Goal: Task Accomplishment & Management: Manage account settings

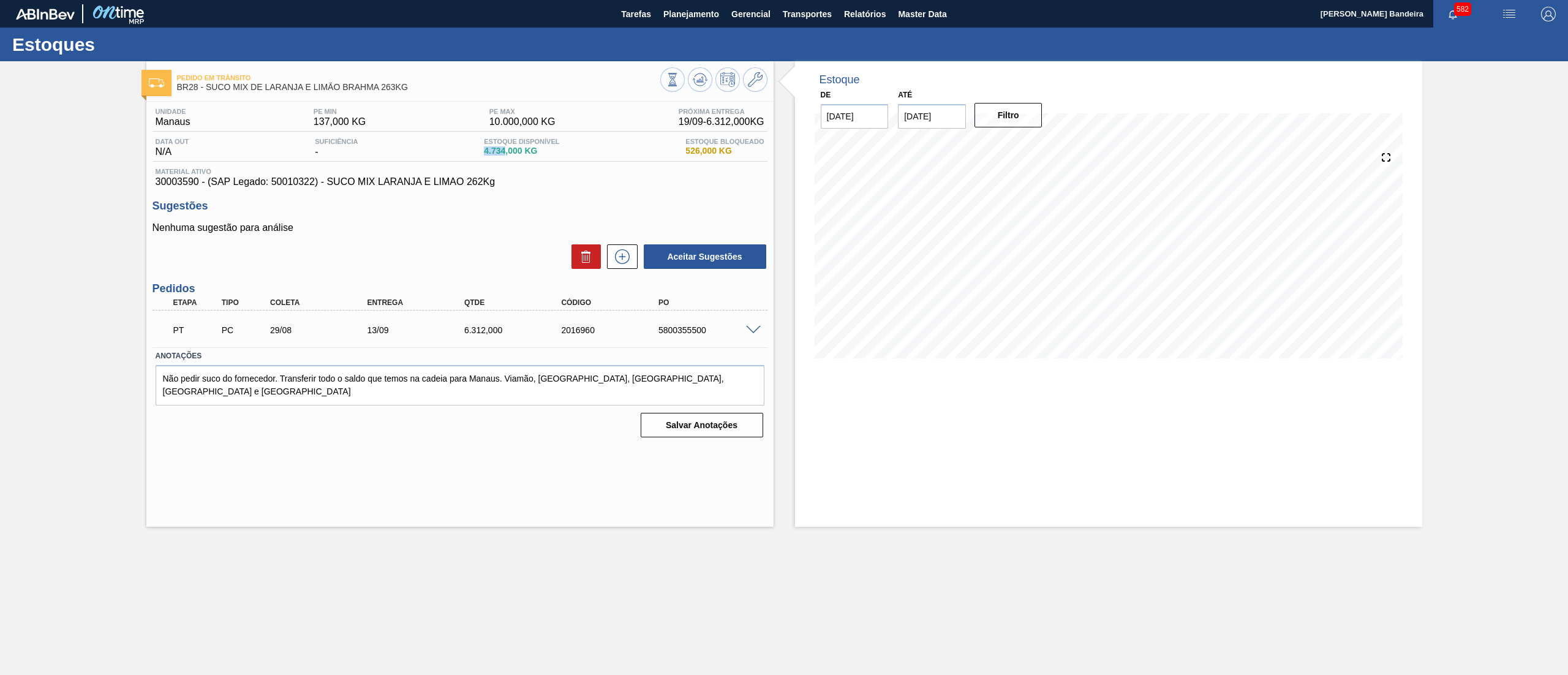
click at [689, 17] on span "Planejamento" at bounding box center [690, 14] width 55 height 15
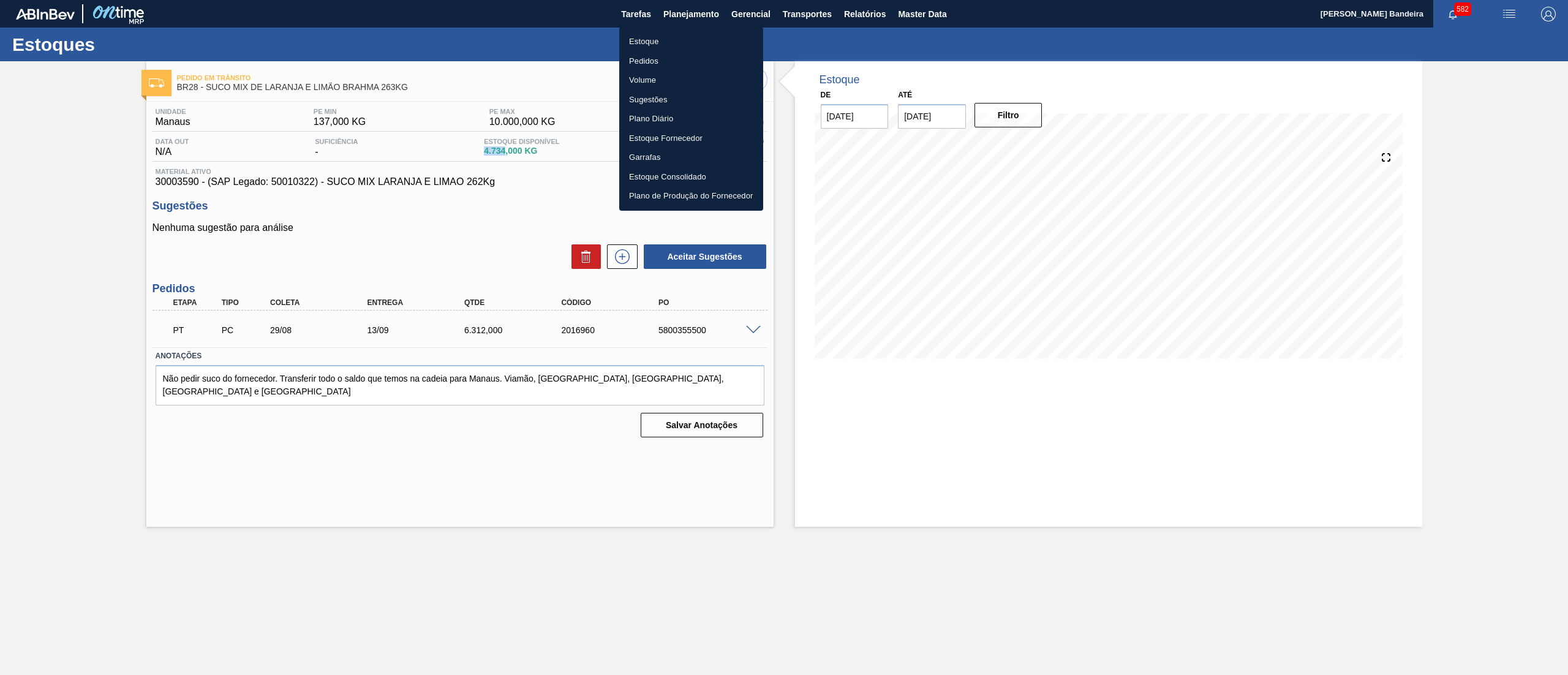
click at [660, 41] on li "Estoque" at bounding box center [691, 42] width 144 height 19
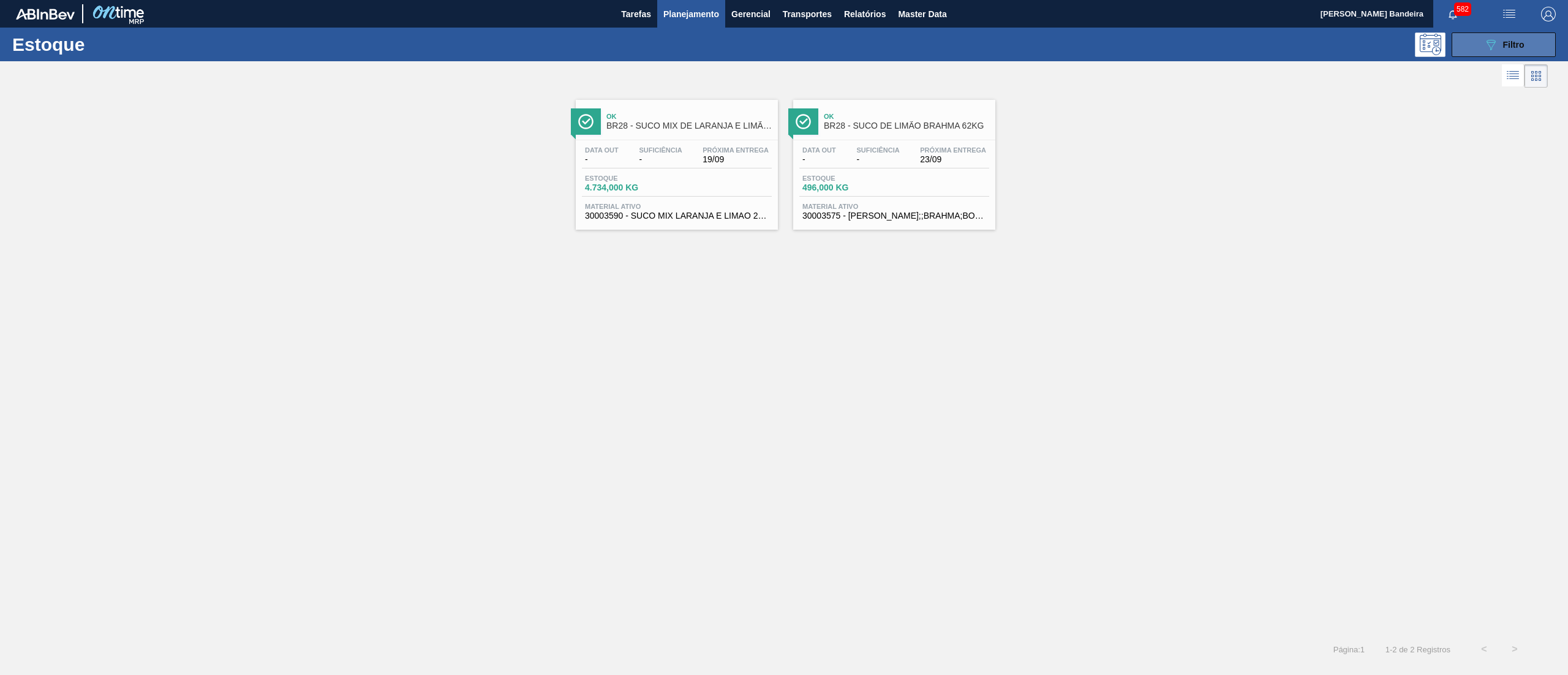
click at [1474, 44] on button "089F7B8B-B2A5-4AFE-B5C0-19BA573D28AC Filtro" at bounding box center [1503, 44] width 104 height 24
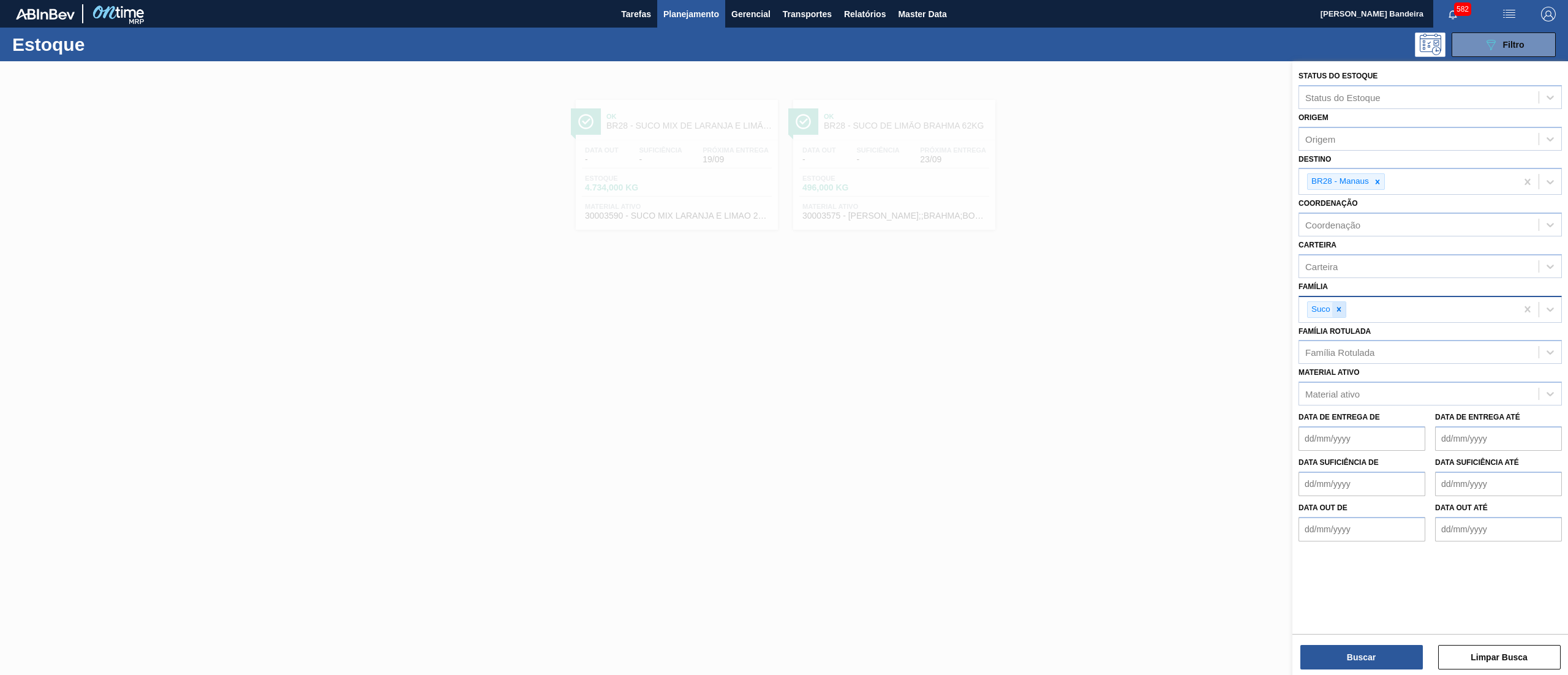
click at [1339, 308] on icon at bounding box center [1339, 309] width 4 height 4
type input "FLINT"
drag, startPoint x: 1339, startPoint y: 291, endPoint x: 1337, endPoint y: 301, distance: 10.2
click at [1339, 291] on div "Família Família" at bounding box center [1430, 299] width 263 height 42
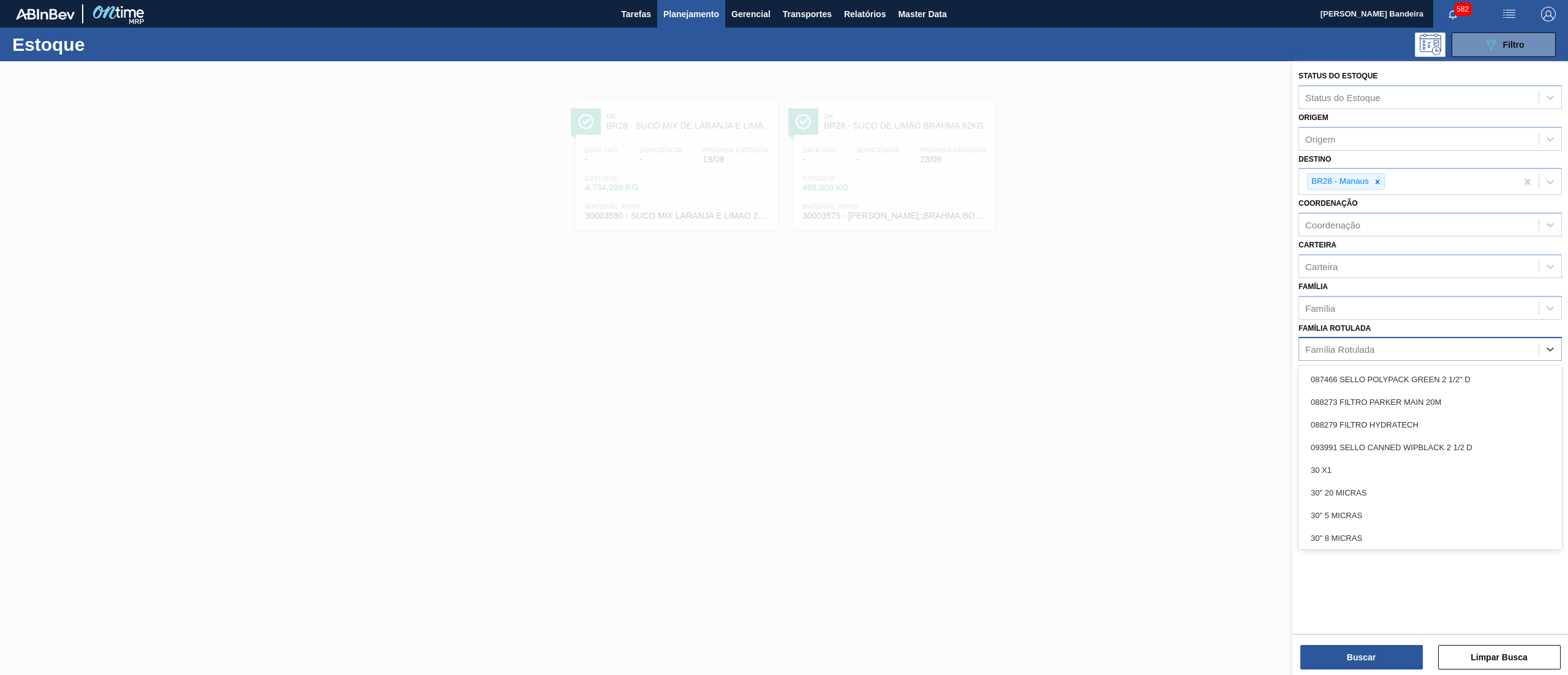
click at [1324, 352] on div "Família Rotulada" at bounding box center [1340, 349] width 69 height 11
type Rotulada "FLINT"
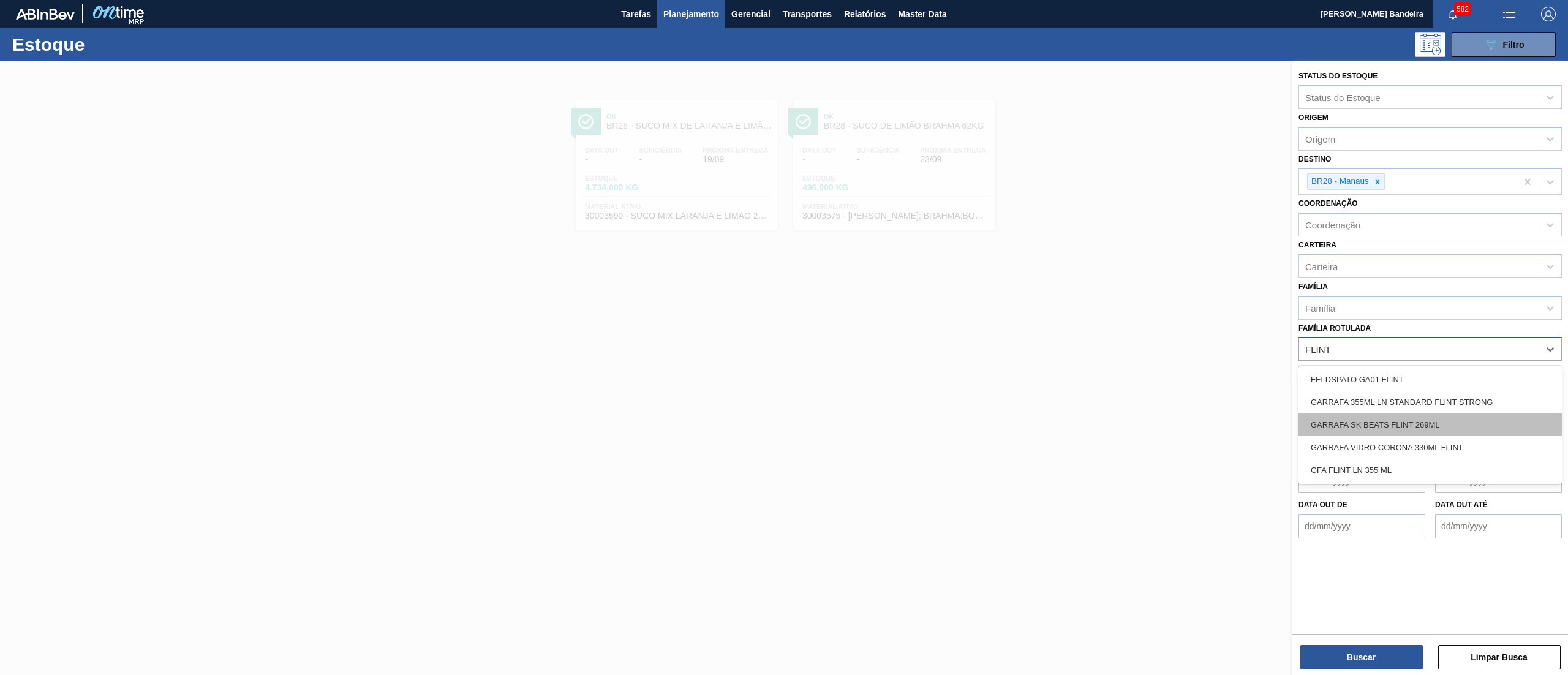
click at [1395, 424] on div "GARRAFA SK BEATS FLINT 269ML" at bounding box center [1430, 424] width 263 height 22
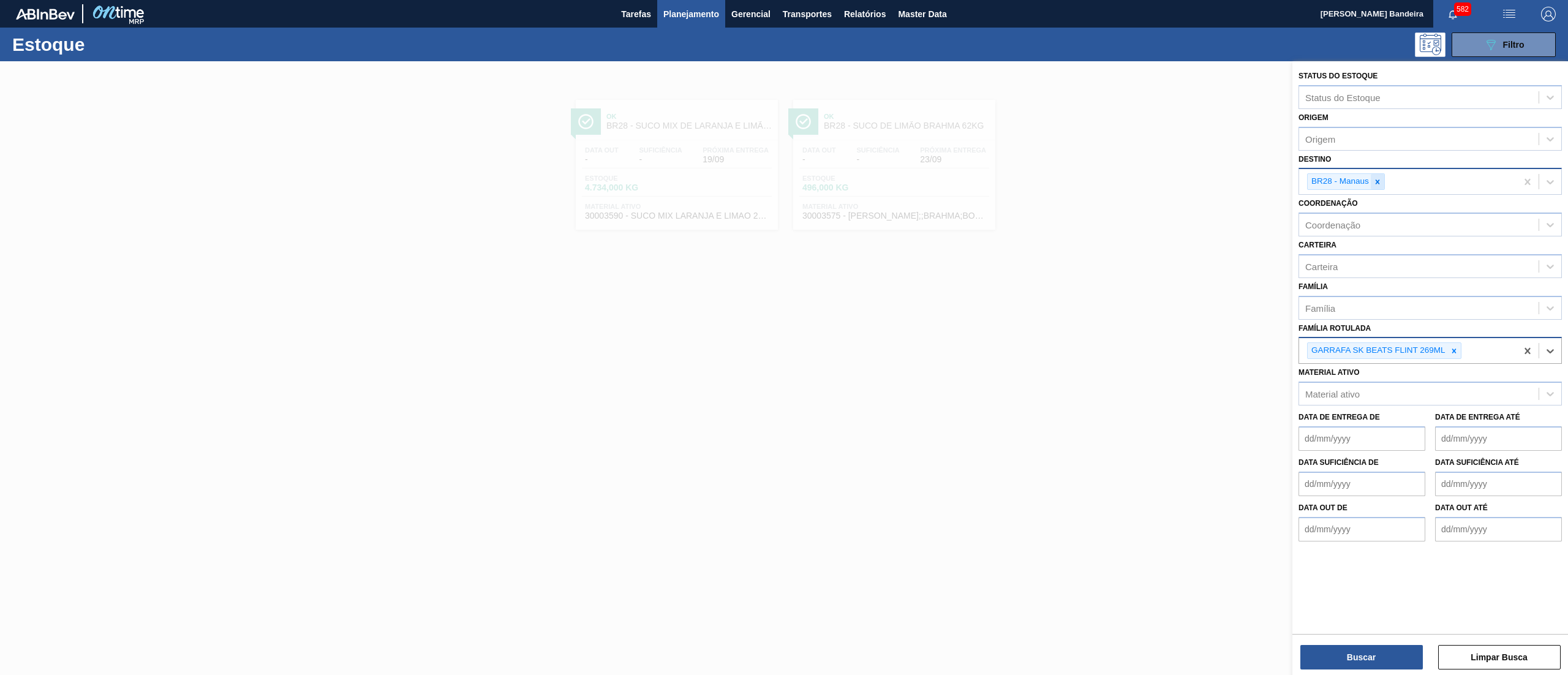
click at [1376, 181] on icon at bounding box center [1377, 182] width 4 height 4
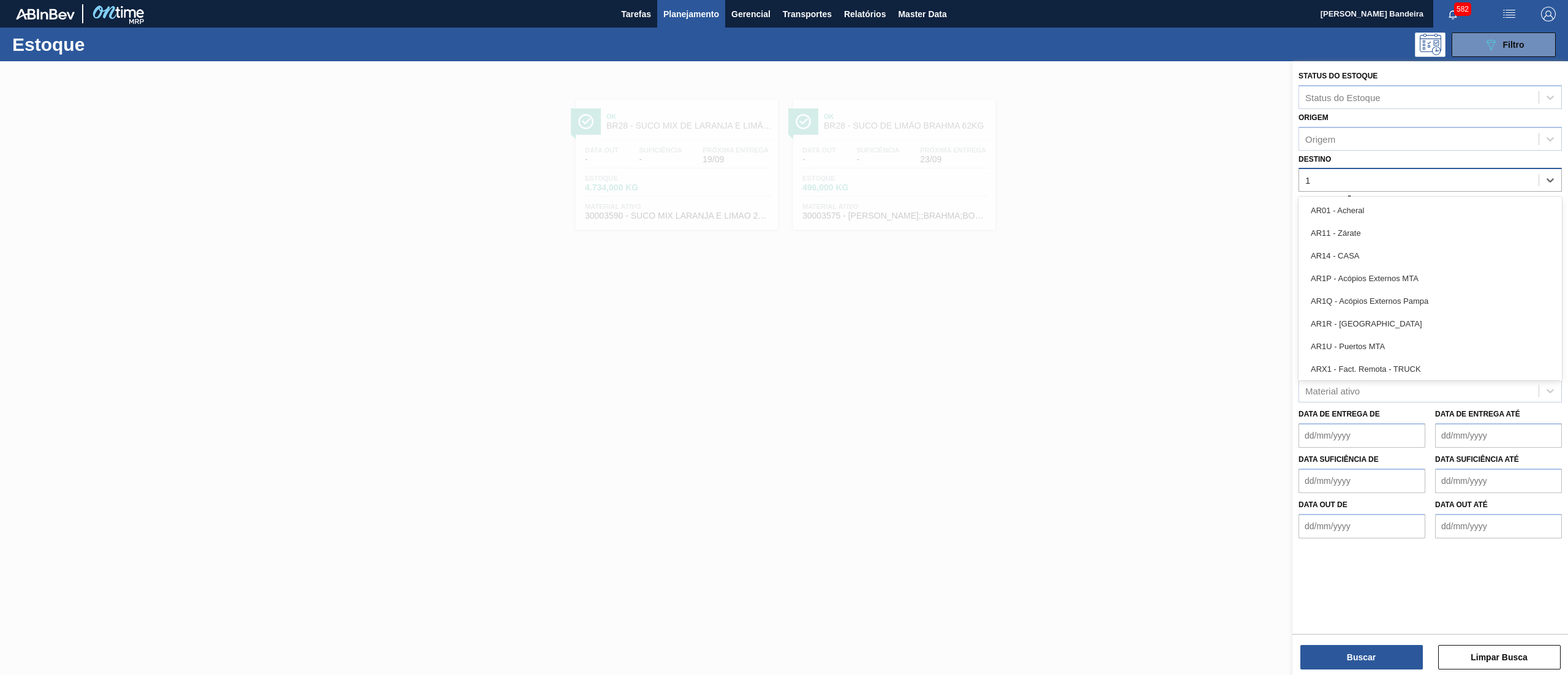
type input "16"
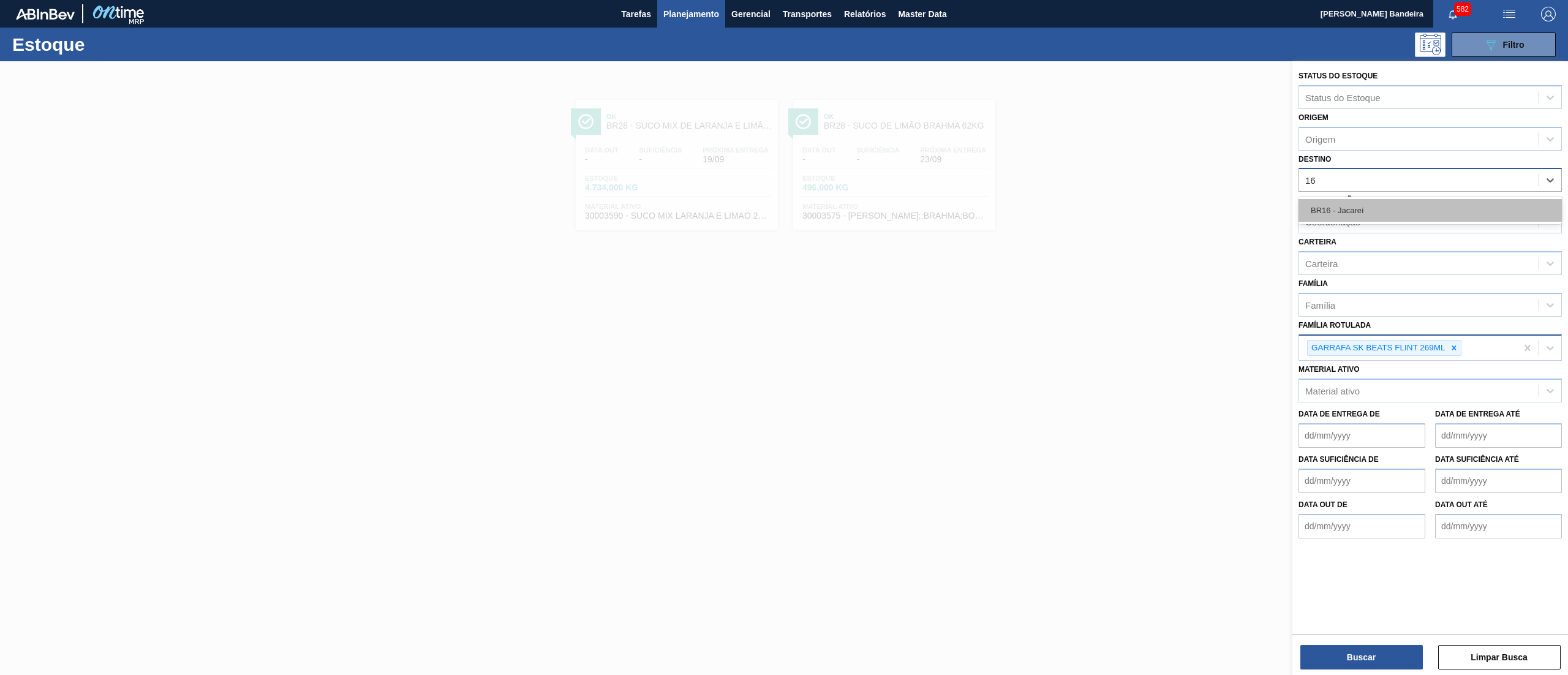
click at [1372, 213] on div "BR16 - Jacareí" at bounding box center [1430, 210] width 263 height 22
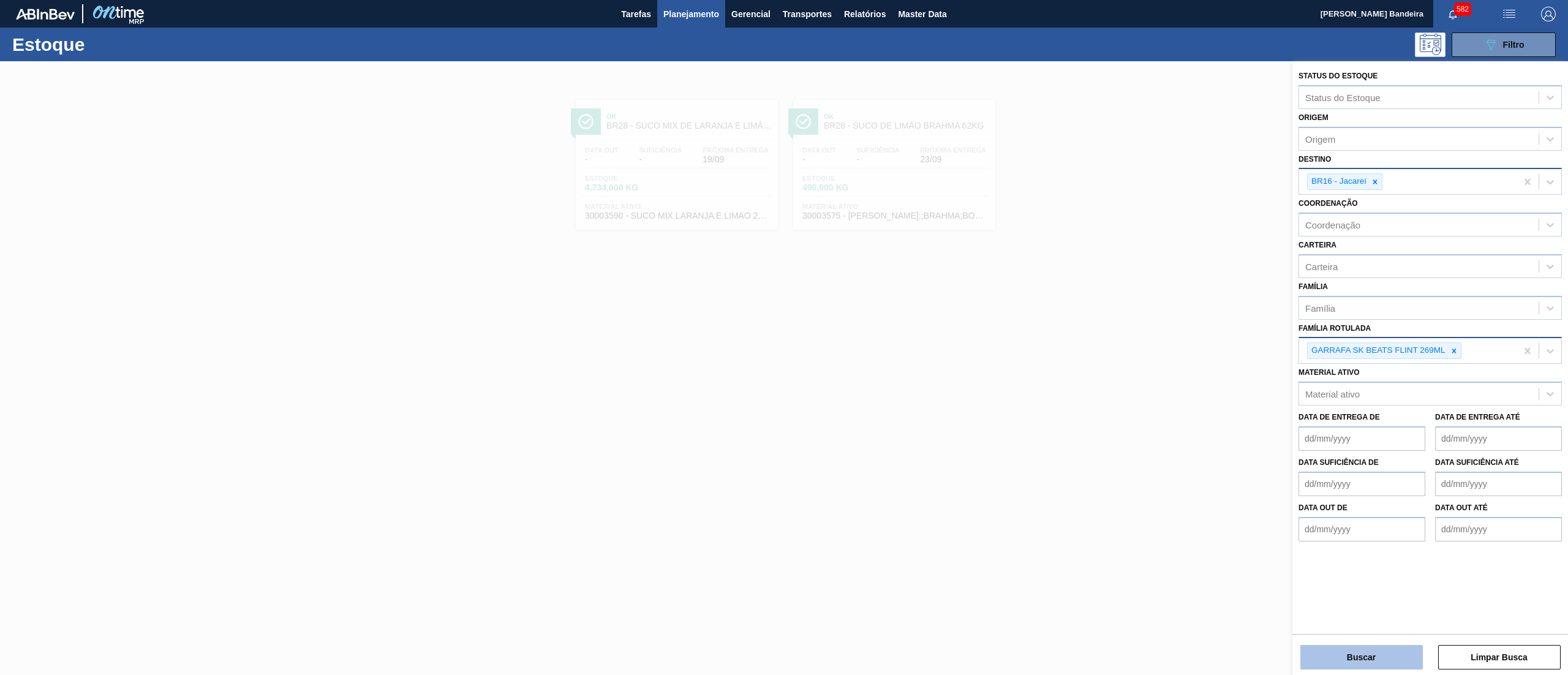
click at [1336, 650] on button "Buscar" at bounding box center [1362, 657] width 122 height 24
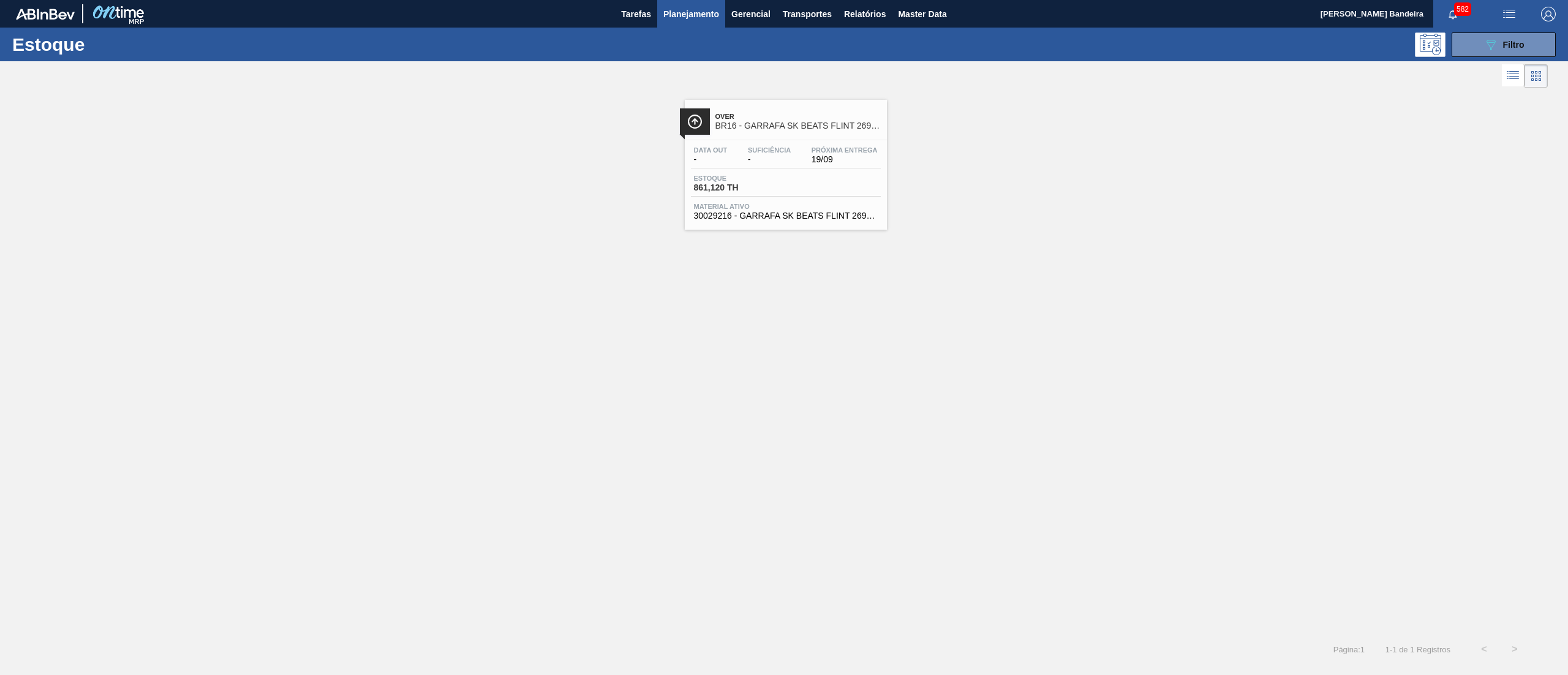
click at [780, 132] on div "Over BR16 - GARRAFA SK BEATS FLINT 269ML" at bounding box center [798, 122] width 165 height 27
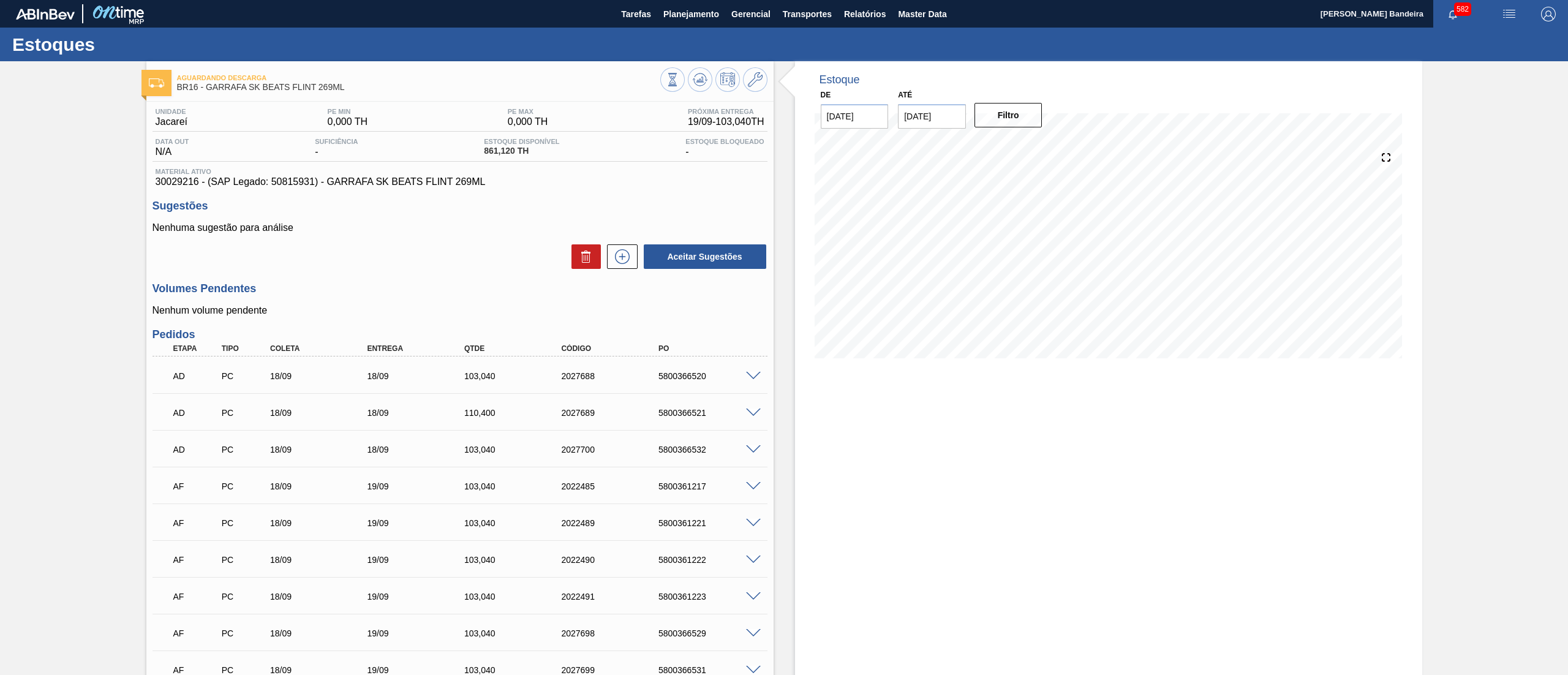
drag, startPoint x: 1566, startPoint y: 201, endPoint x: 1561, endPoint y: 271, distance: 70.2
click at [620, 256] on icon at bounding box center [622, 256] width 19 height 15
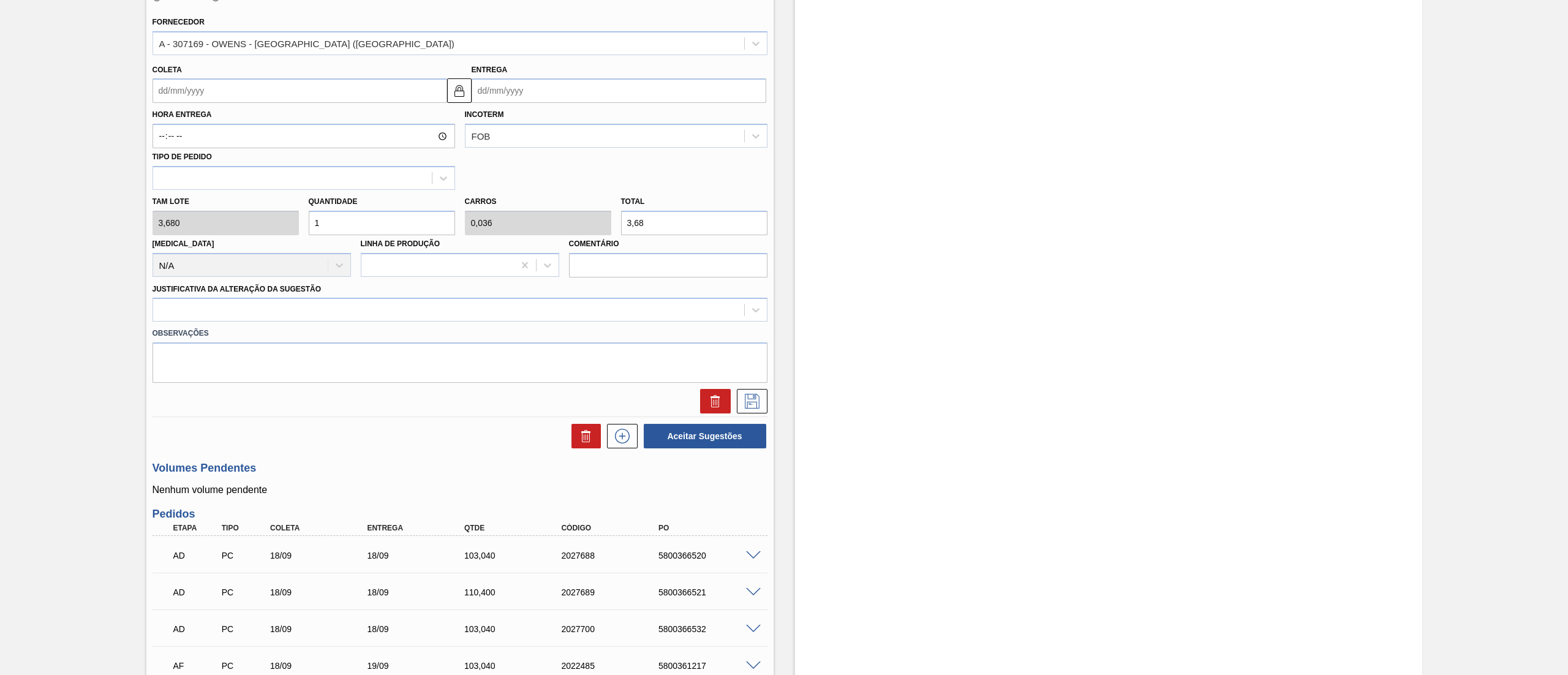
scroll to position [383, 0]
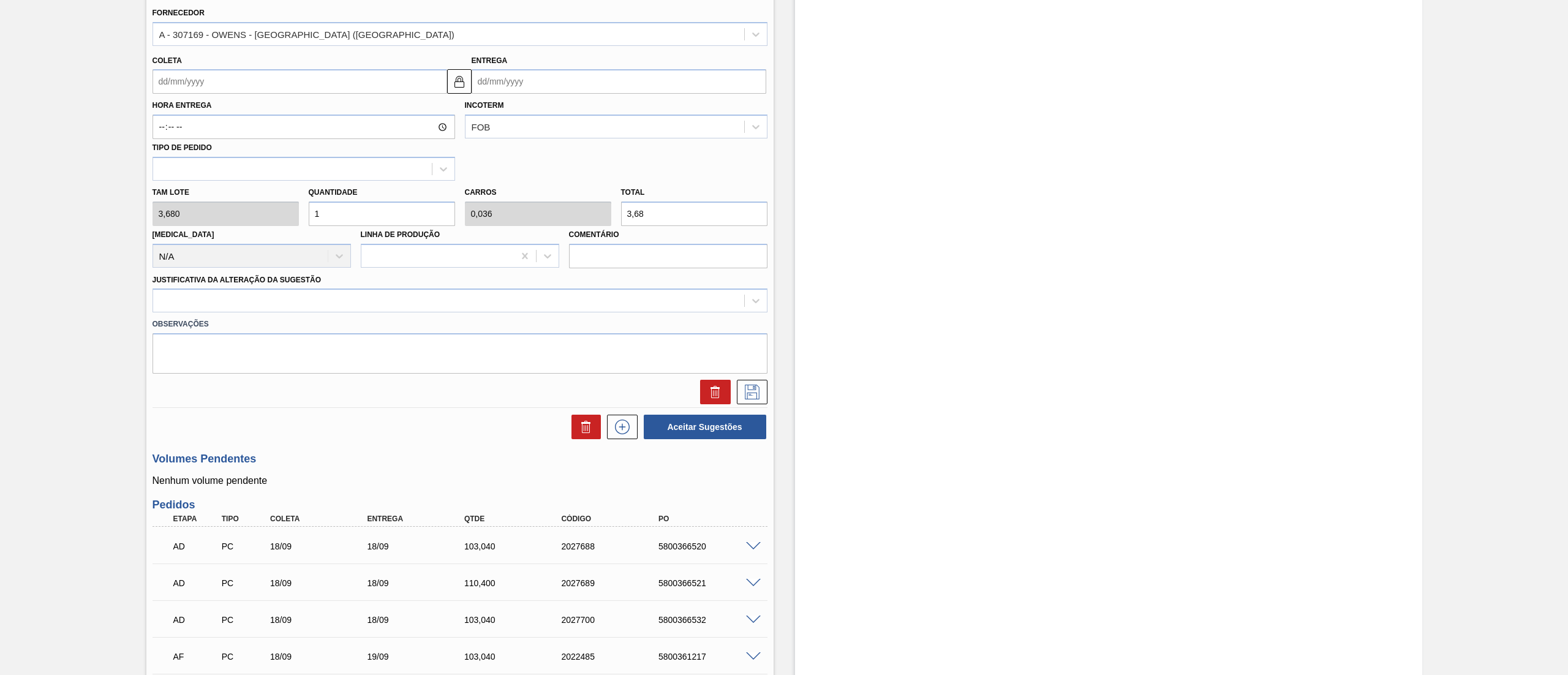
click at [253, 213] on div "Tam lote 3,680 Quantidade 1 Carros 0,036 Total 3,68 [MEDICAL_DATA] N/A Linha de…" at bounding box center [460, 225] width 625 height 88
type input "2"
type input "0,071"
type input "7,36"
type input "28"
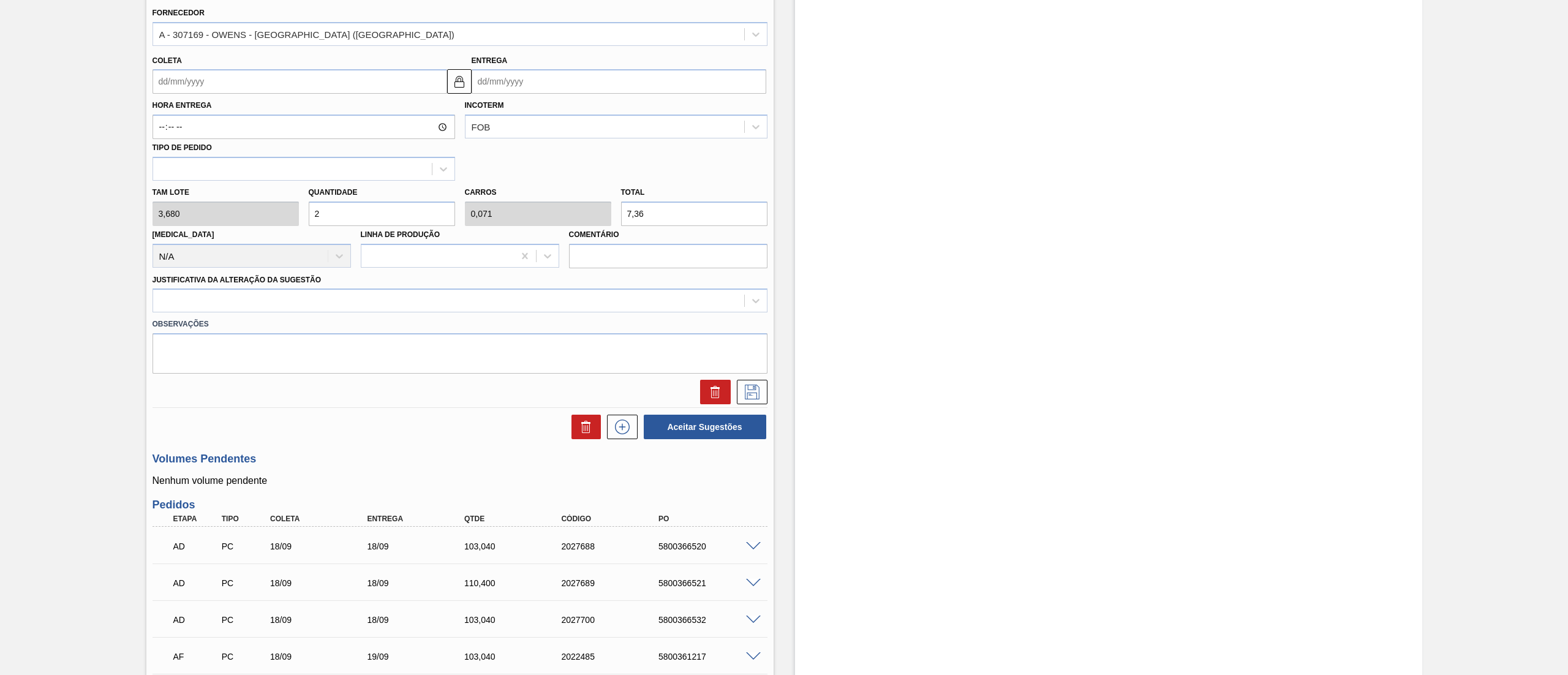
type input "1"
type input "103,04"
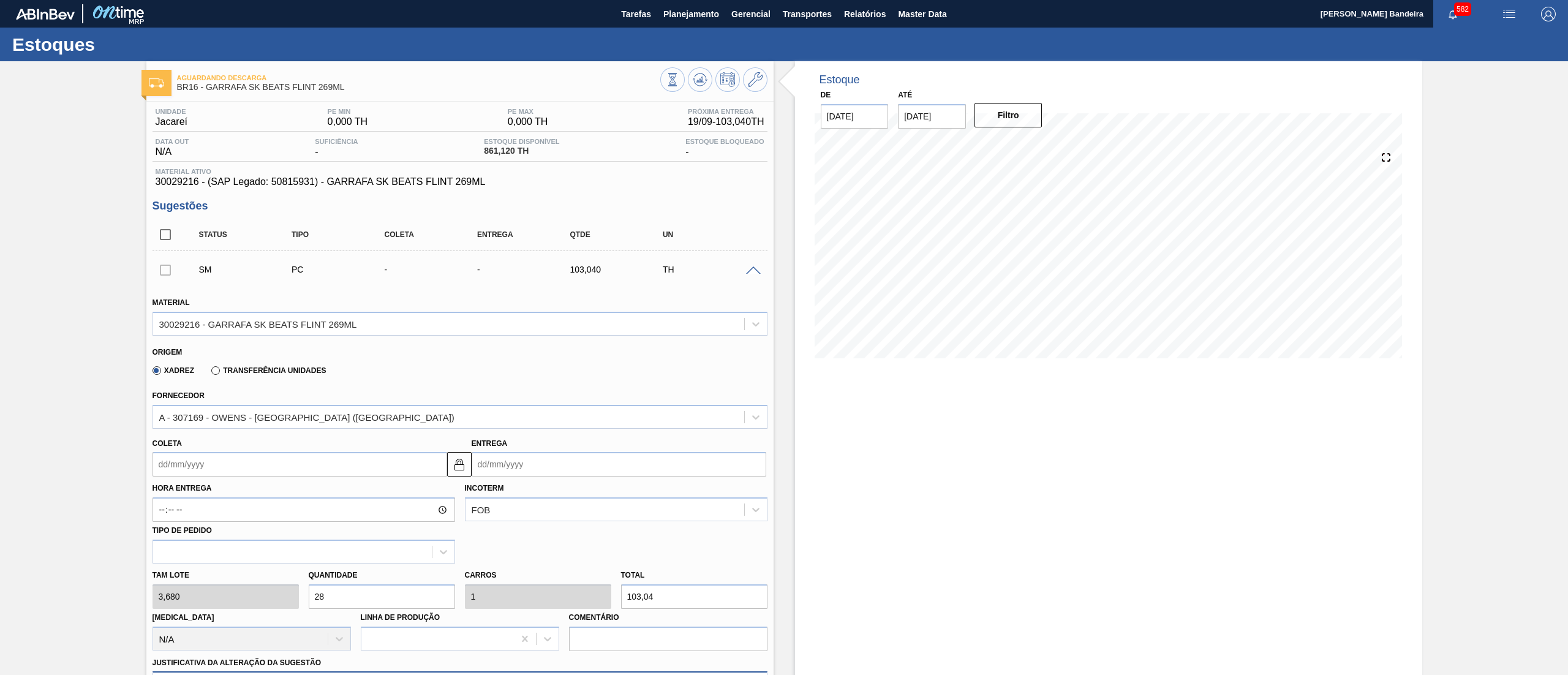
type input "28"
click at [752, 269] on span at bounding box center [752, 270] width 15 height 9
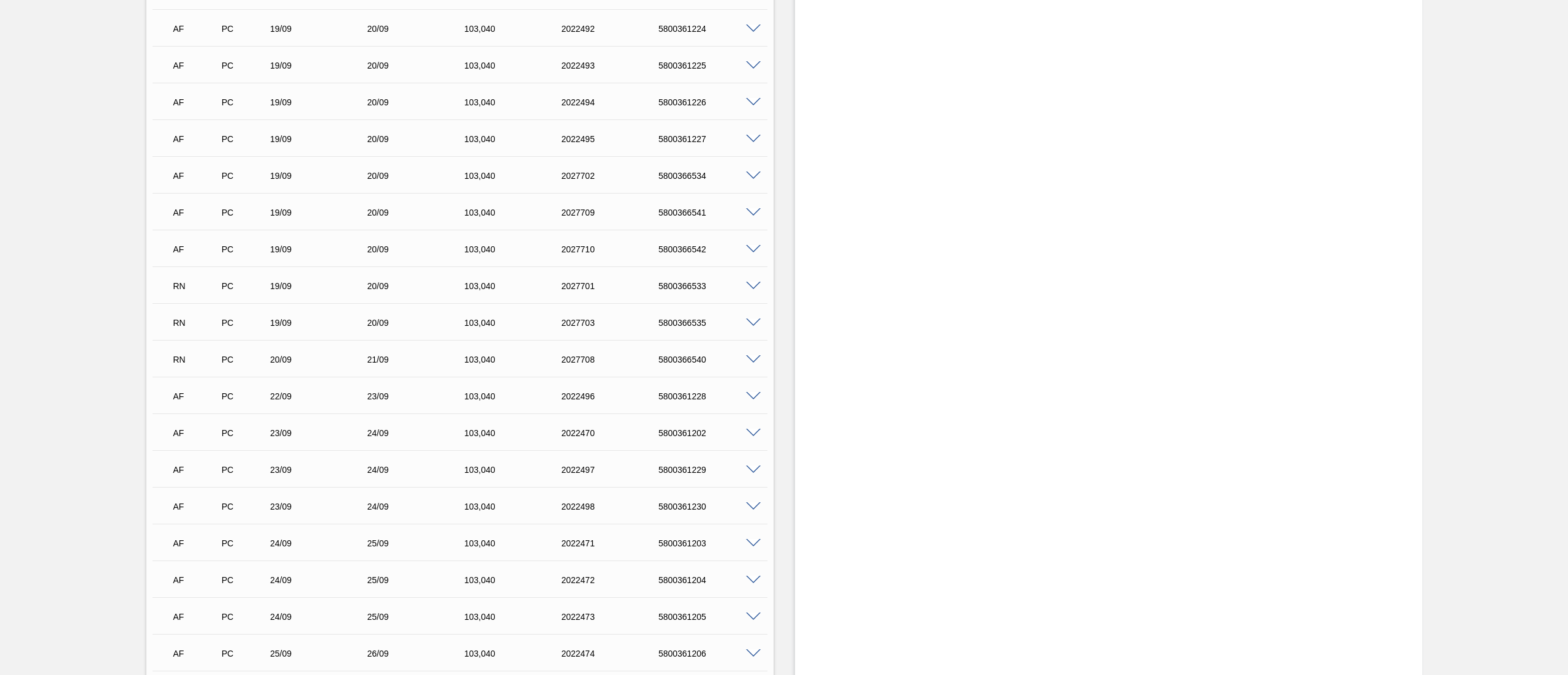
scroll to position [1302, 0]
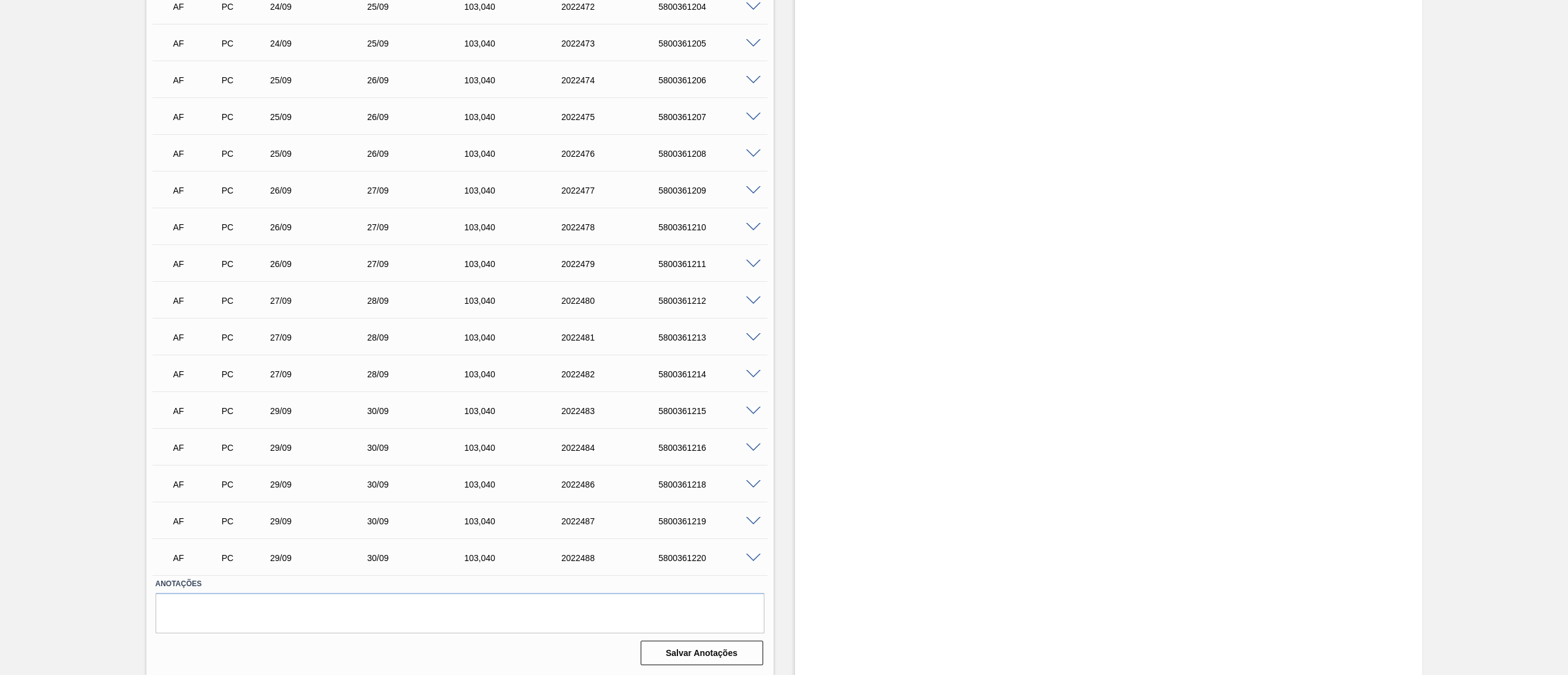
click at [753, 554] on span at bounding box center [752, 558] width 15 height 9
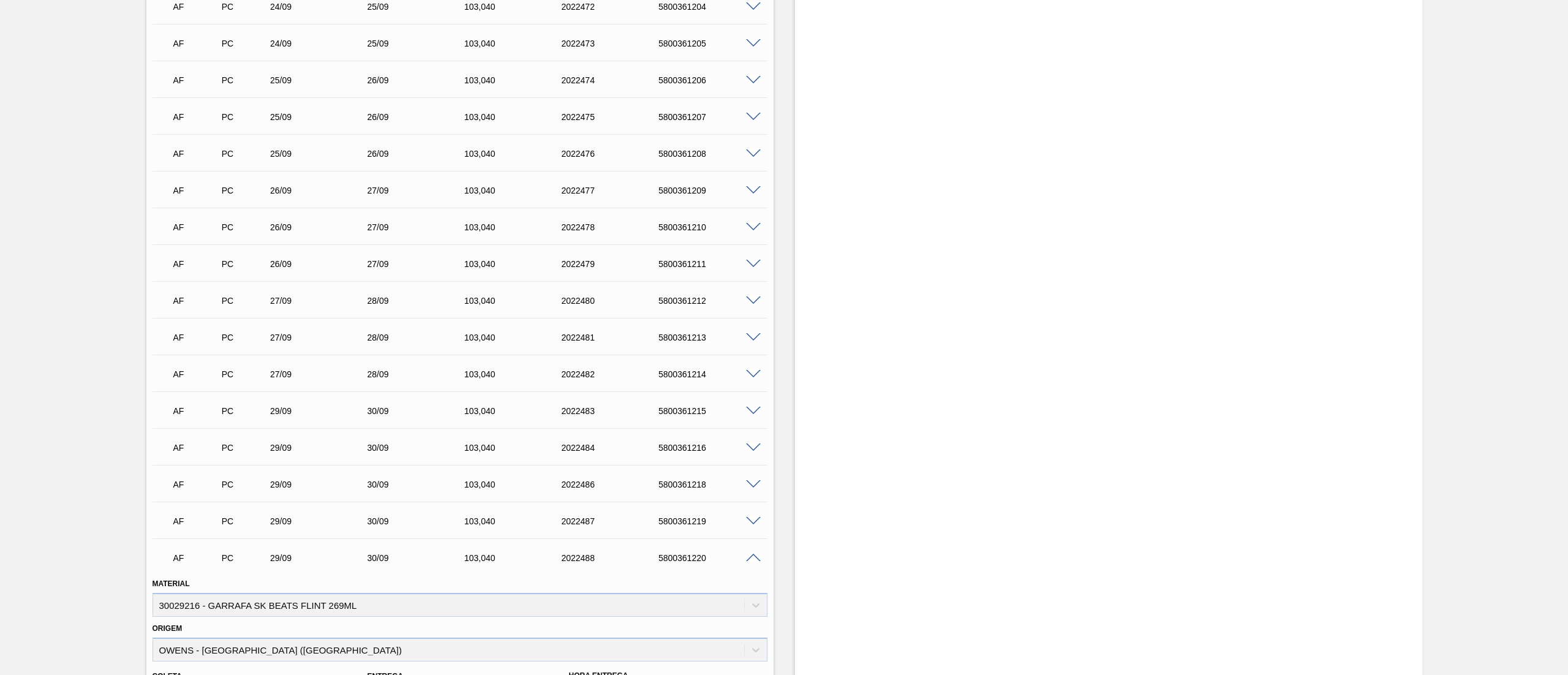
scroll to position [1599, 0]
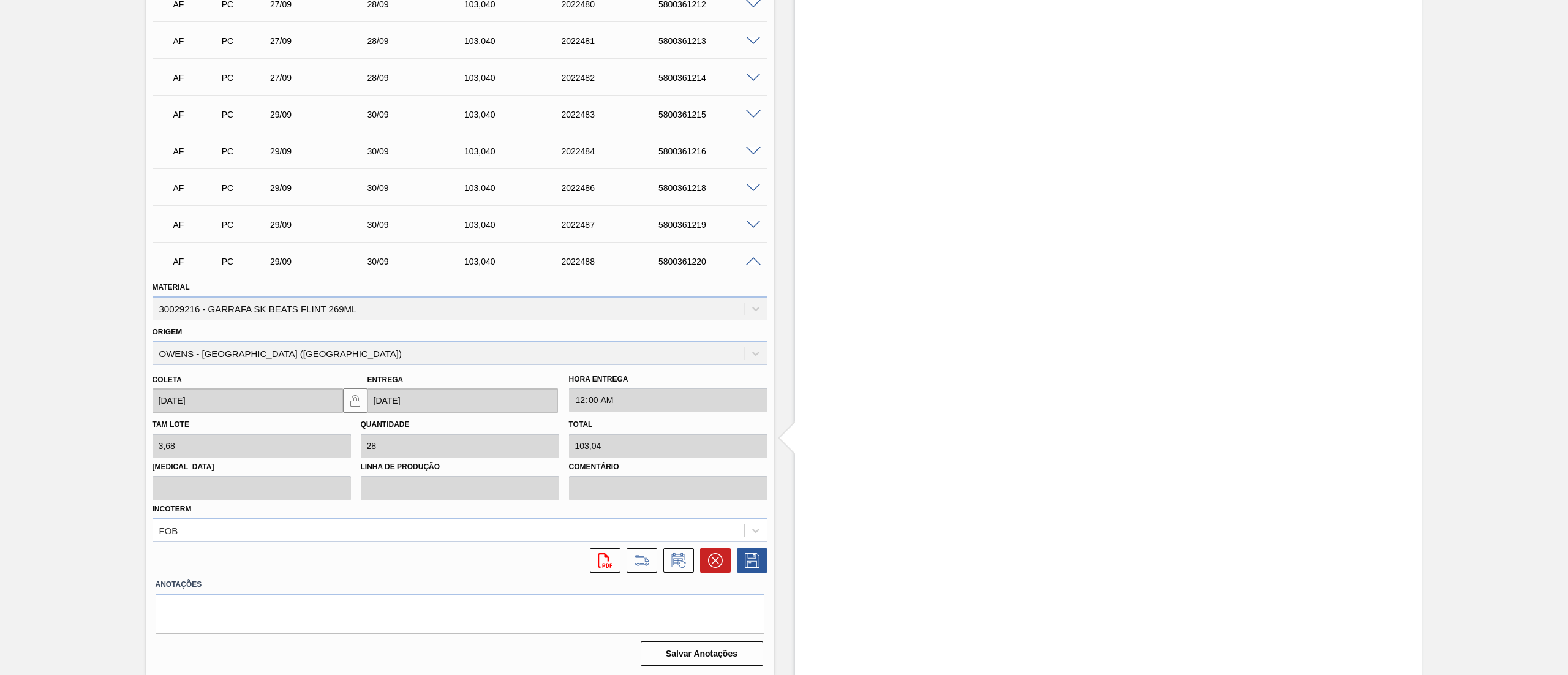
click at [750, 265] on div "5800361220" at bounding box center [711, 262] width 111 height 10
click at [743, 252] on div "AF PC 29/09 30/09 103,040 2022488 5800361220" at bounding box center [456, 260] width 582 height 24
click at [749, 260] on span at bounding box center [752, 262] width 15 height 9
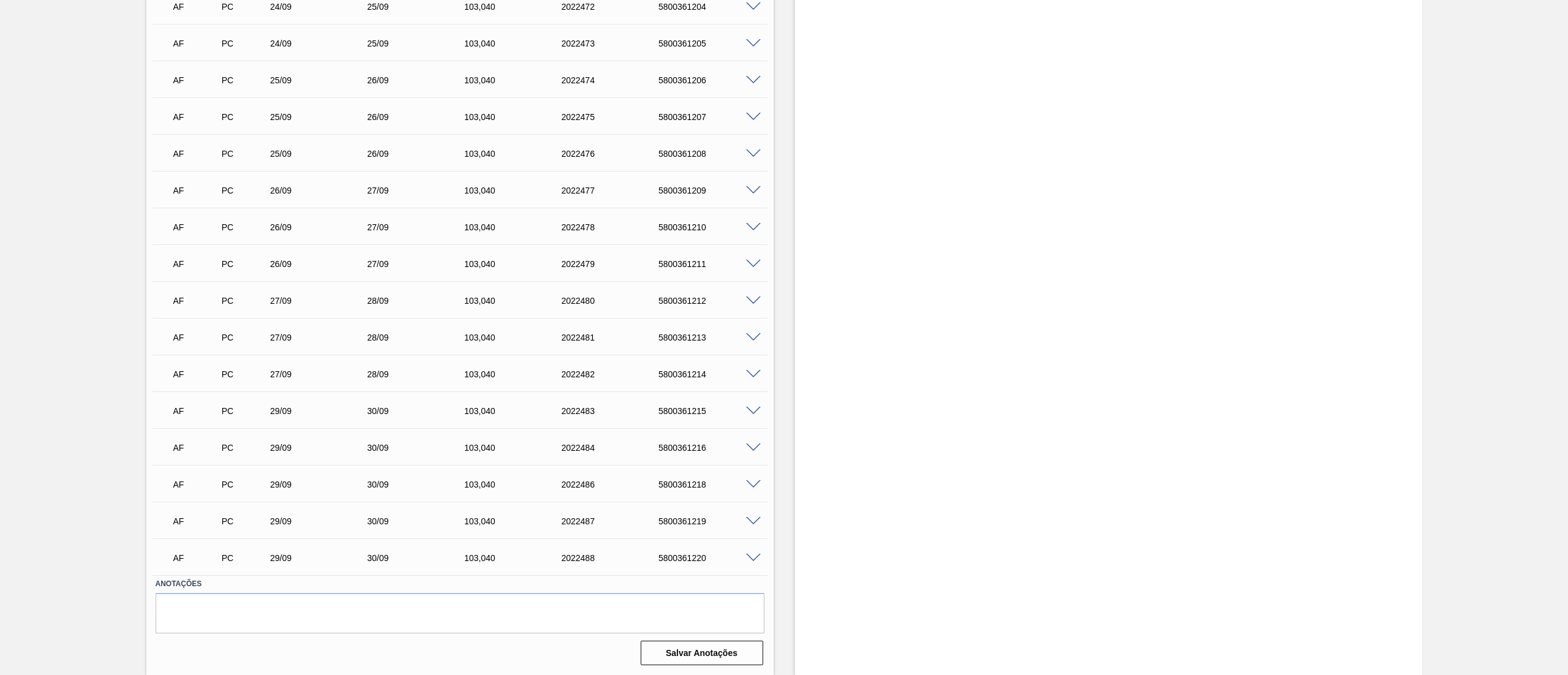
scroll to position [0, 0]
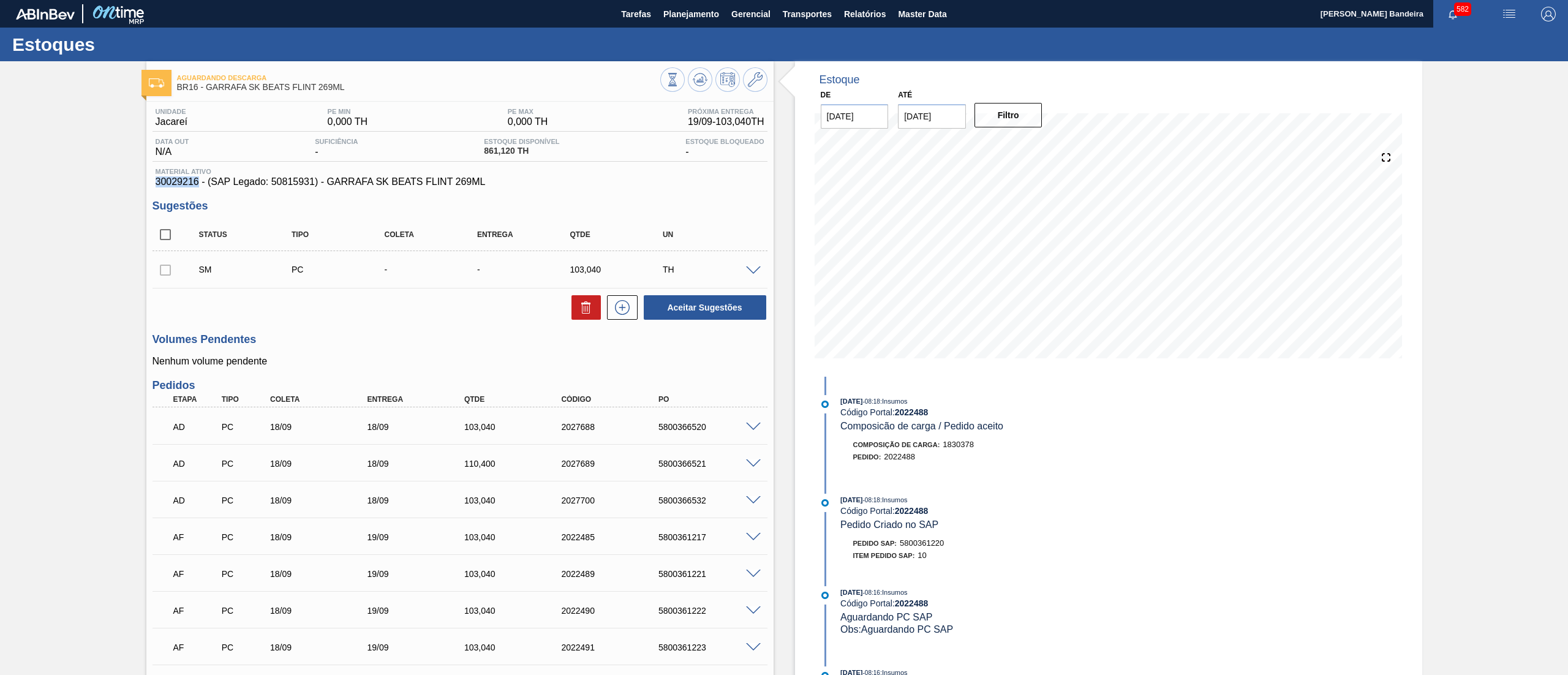
drag, startPoint x: 154, startPoint y: 178, endPoint x: 197, endPoint y: 185, distance: 43.6
click at [197, 185] on div "Material ativo 30029216 - (SAP Legado: 50815931) - GARRAFA SK BEATS FLINT 269ML" at bounding box center [460, 178] width 615 height 19
copy span "30029216"
click at [677, 9] on span "Planejamento" at bounding box center [690, 14] width 55 height 15
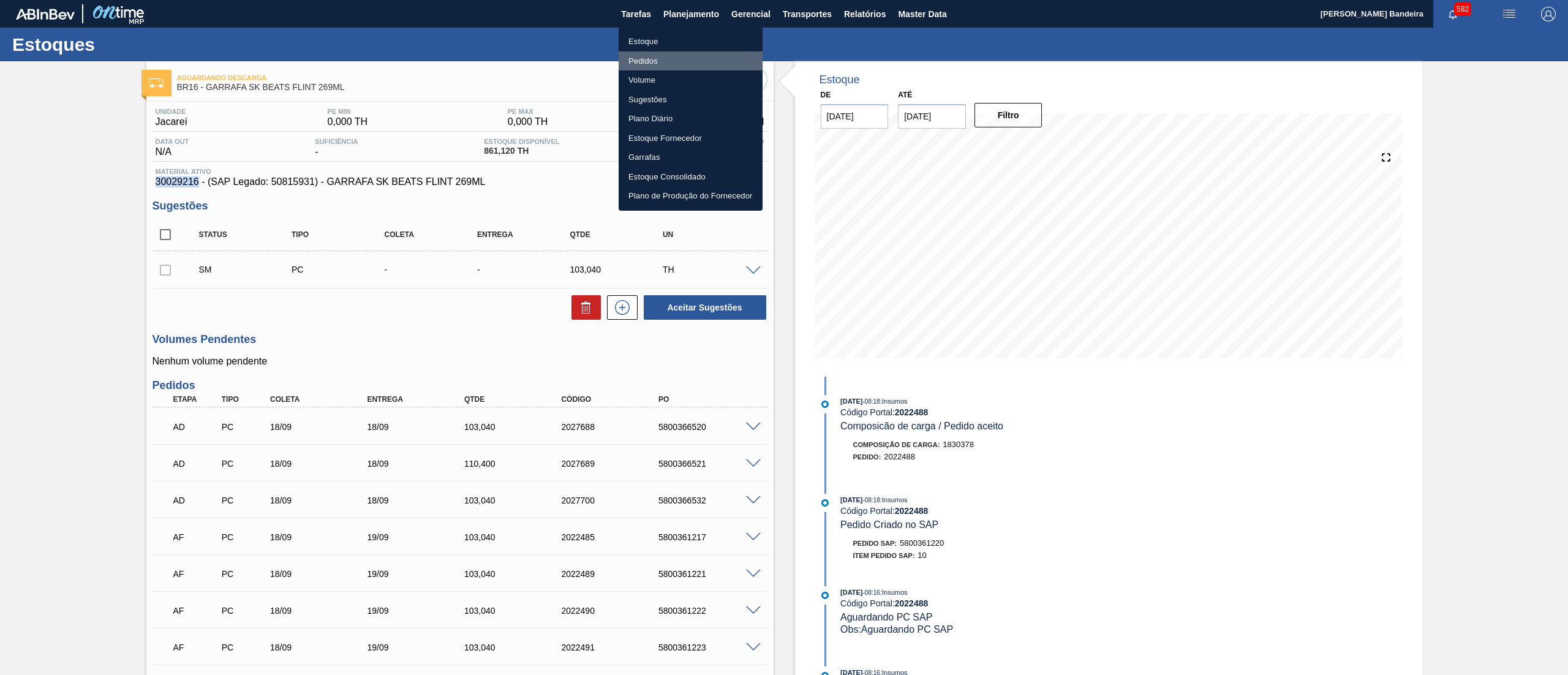
click at [664, 58] on li "Pedidos" at bounding box center [690, 61] width 144 height 19
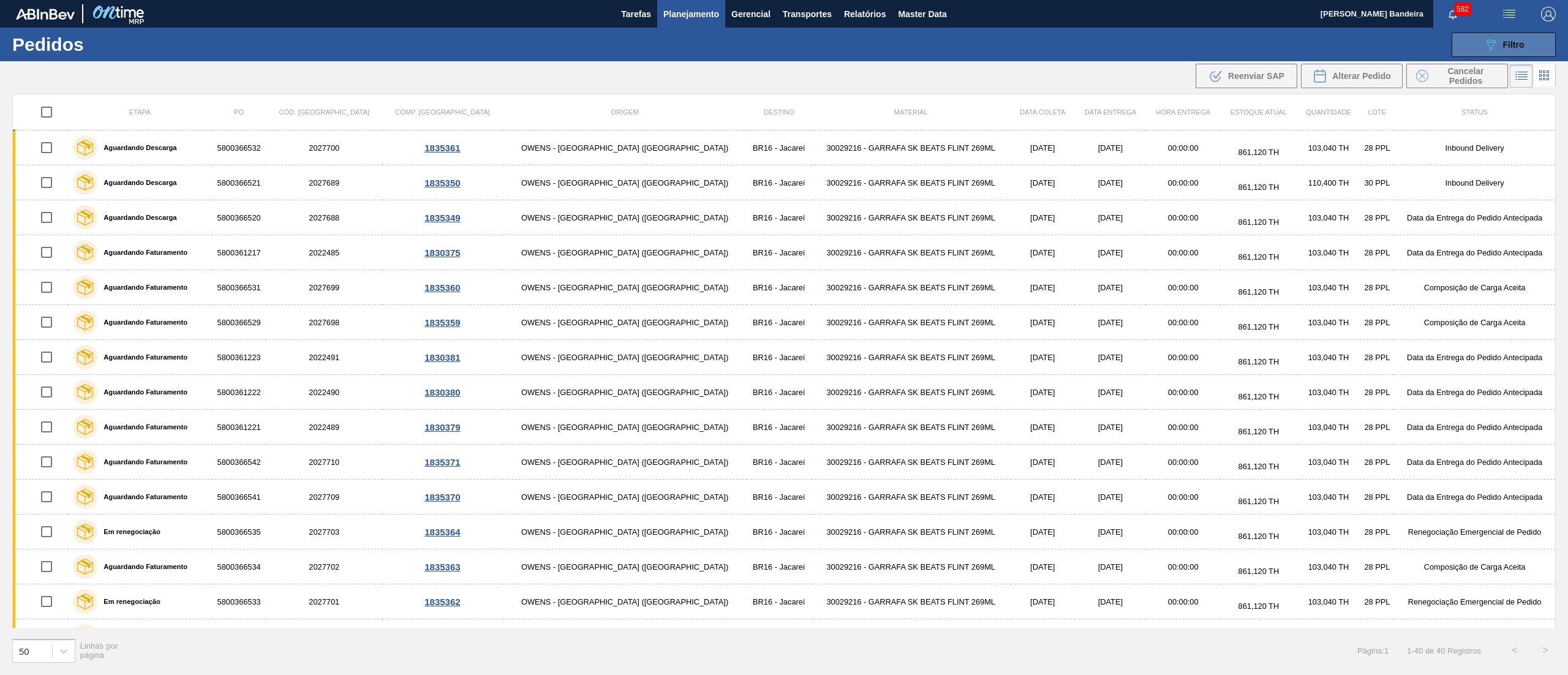
click at [1498, 46] on div "089F7B8B-B2A5-4AFE-B5C0-19BA573D28AC Filtro" at bounding box center [1504, 44] width 41 height 15
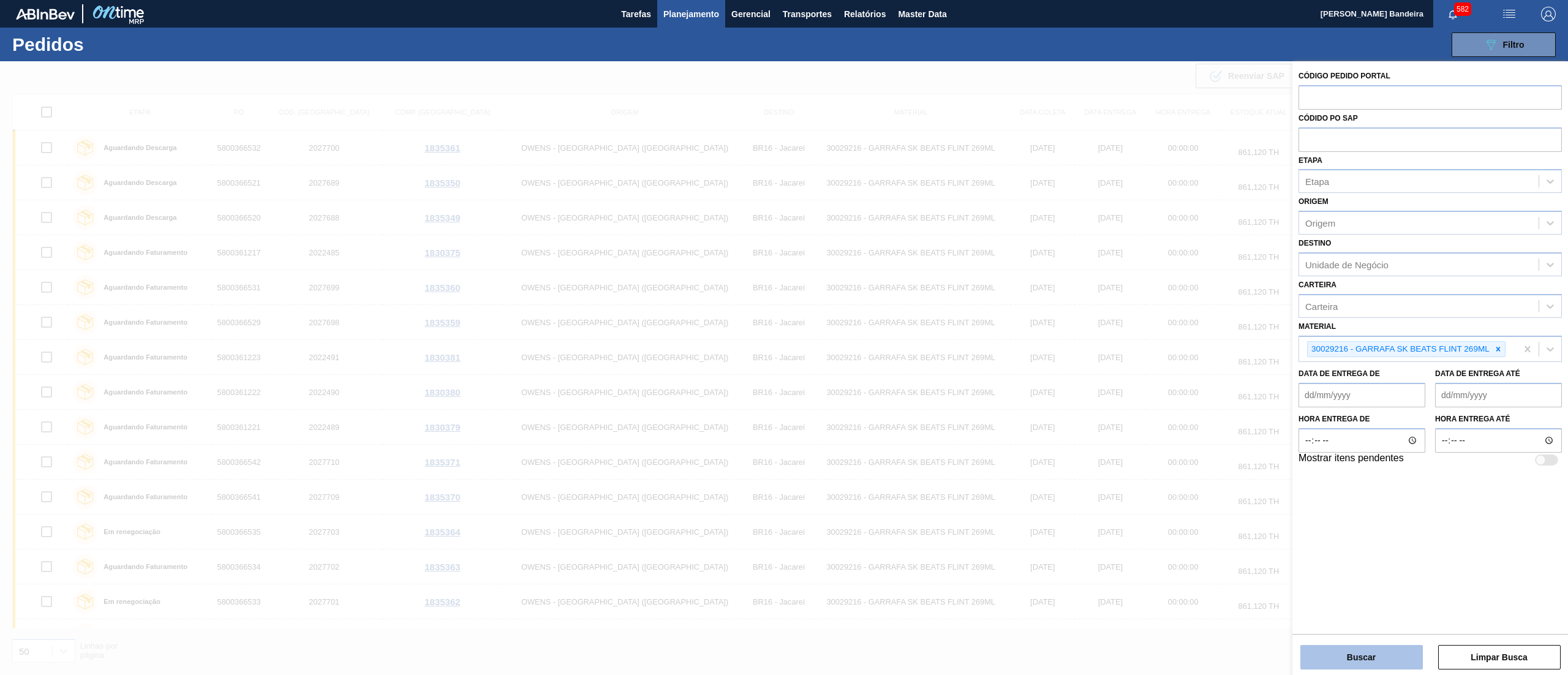
click at [1390, 647] on button "Buscar" at bounding box center [1362, 657] width 122 height 24
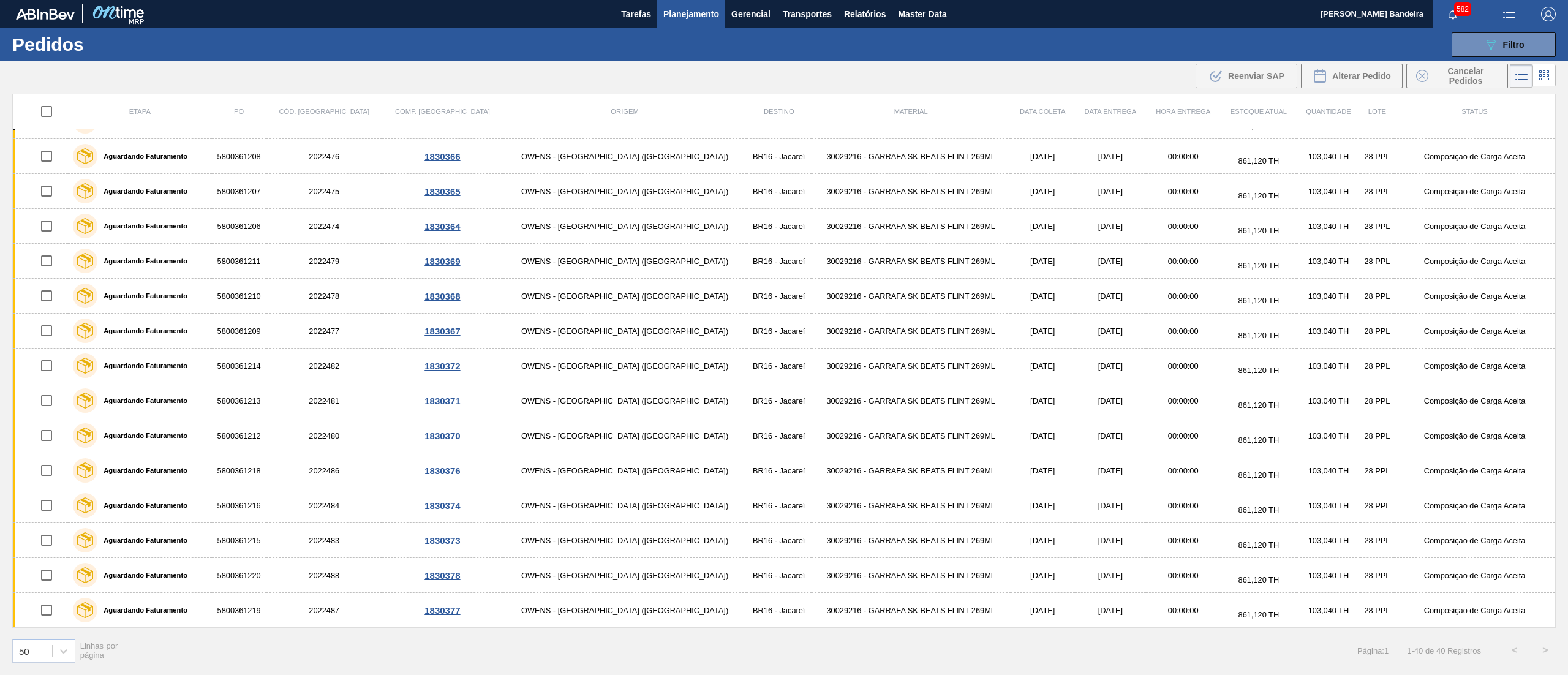
scroll to position [907, 0]
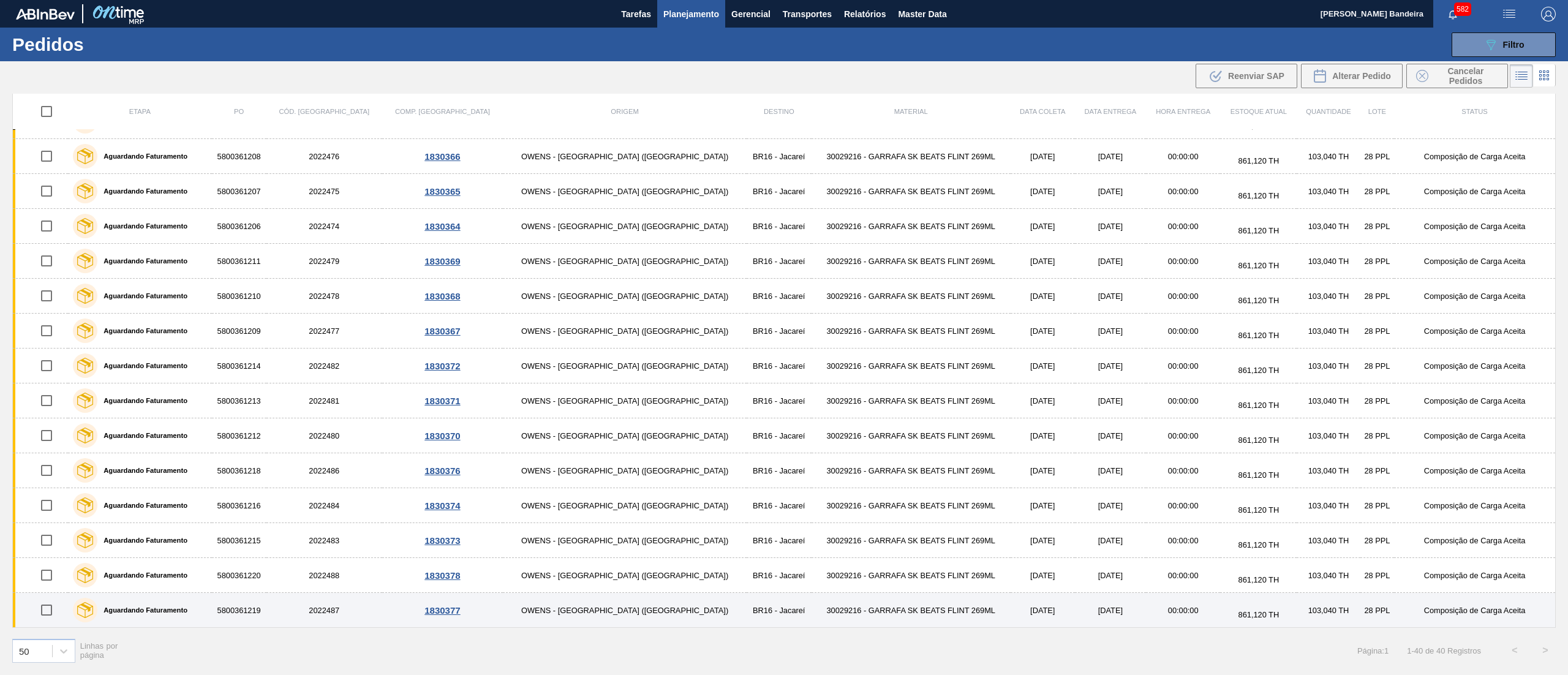
click at [52, 607] on input "checkbox" at bounding box center [47, 610] width 25 height 25
checkbox input "true"
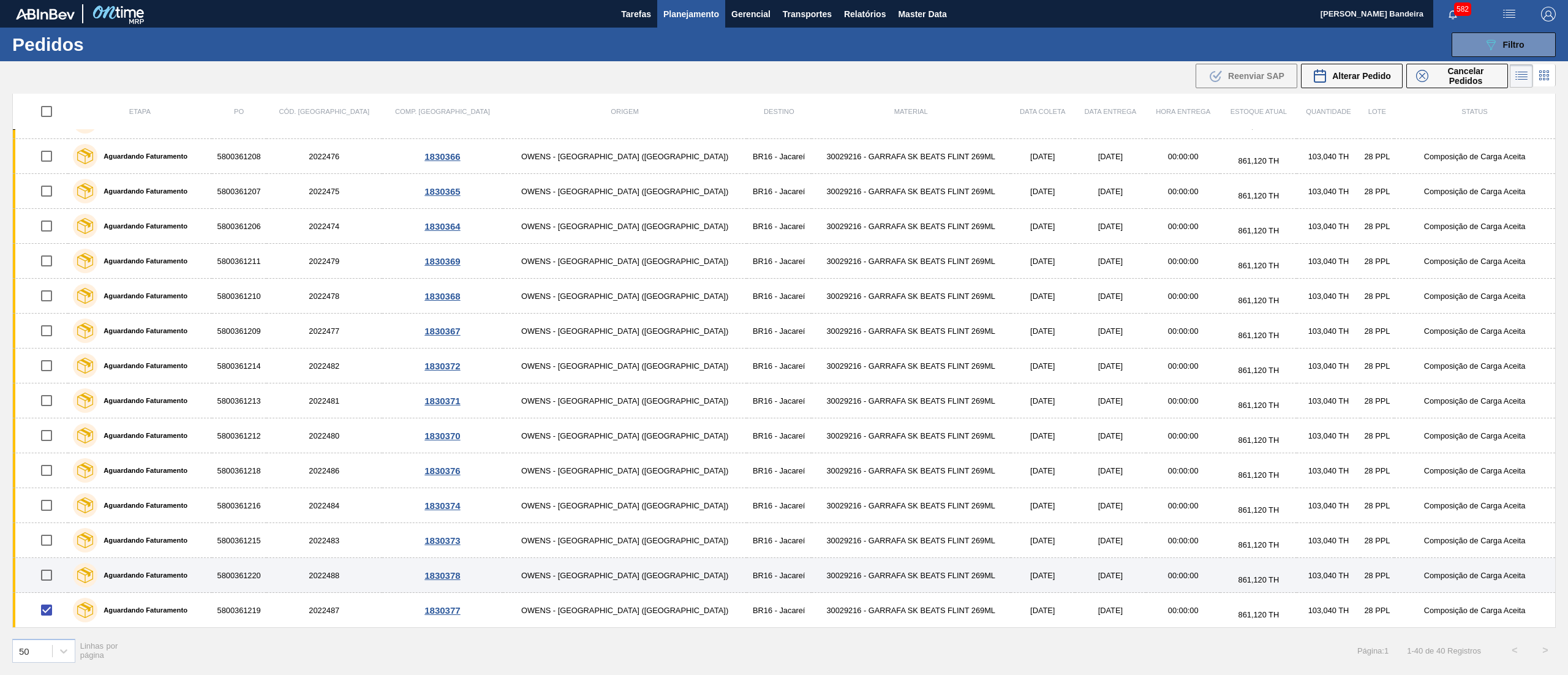
click at [51, 583] on input "checkbox" at bounding box center [47, 575] width 25 height 25
checkbox input "true"
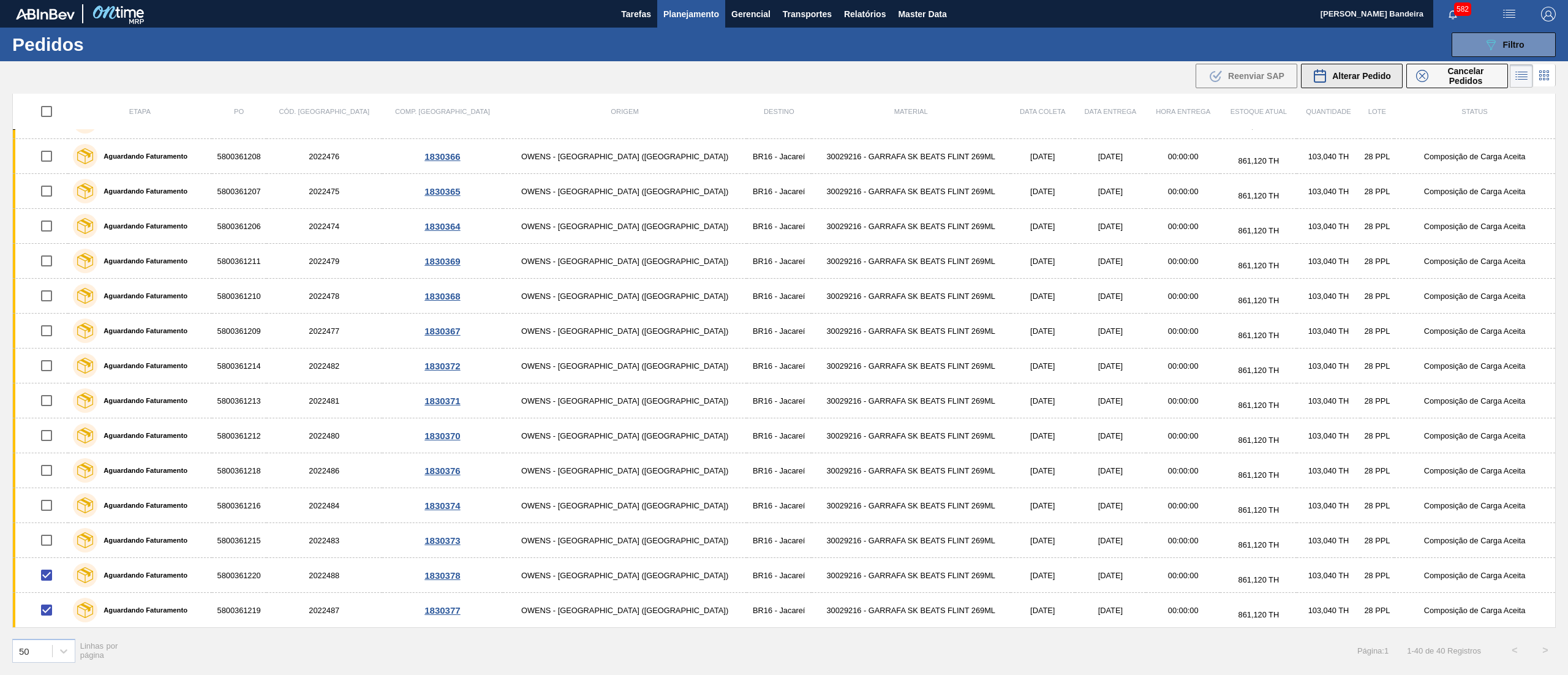
click at [1339, 76] on span "Alterar Pedido" at bounding box center [1361, 76] width 58 height 10
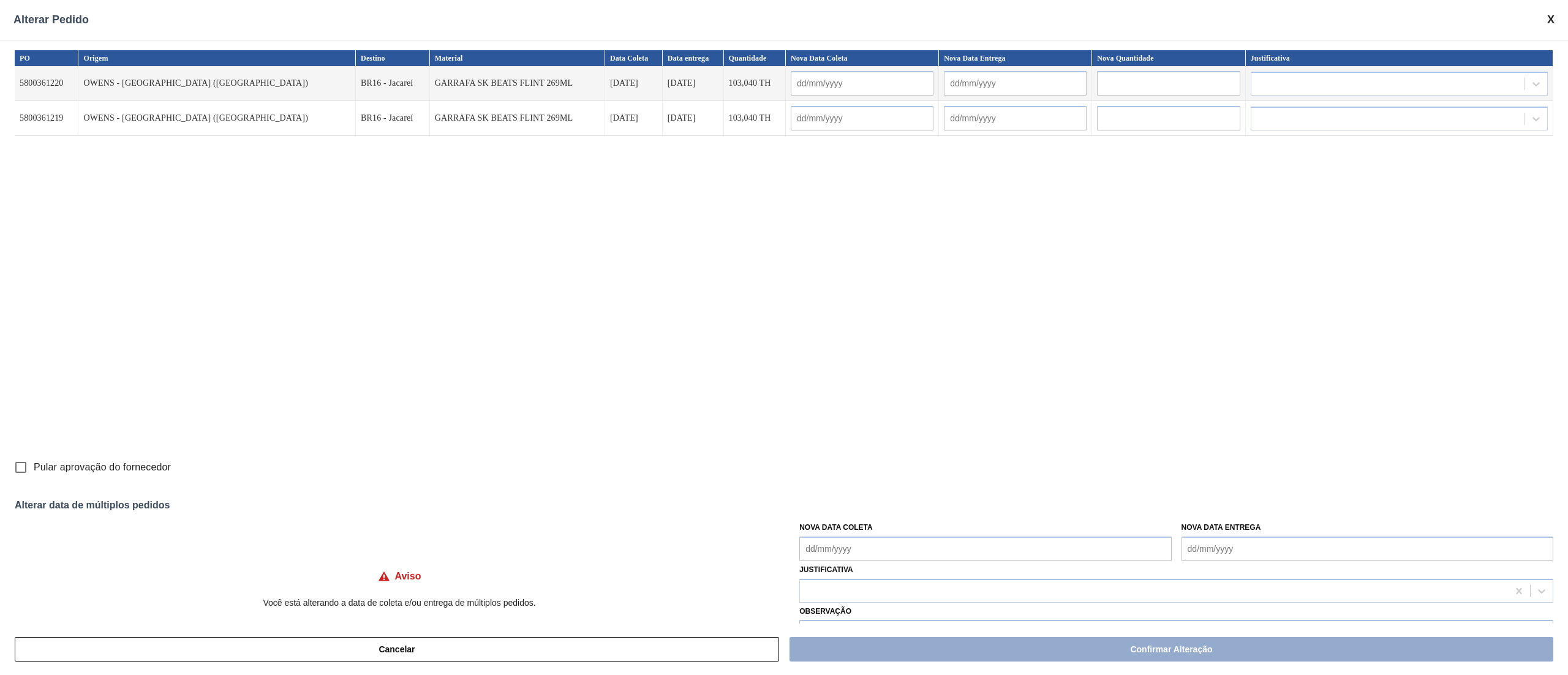
click at [894, 552] on Coleta "Nova Data Coleta" at bounding box center [985, 549] width 371 height 24
click at [873, 390] on div "setembro 2025" at bounding box center [873, 394] width 147 height 11
click at [931, 478] on div "20" at bounding box center [932, 473] width 17 height 17
type Coleta "[DATE]"
type input "[DATE]"
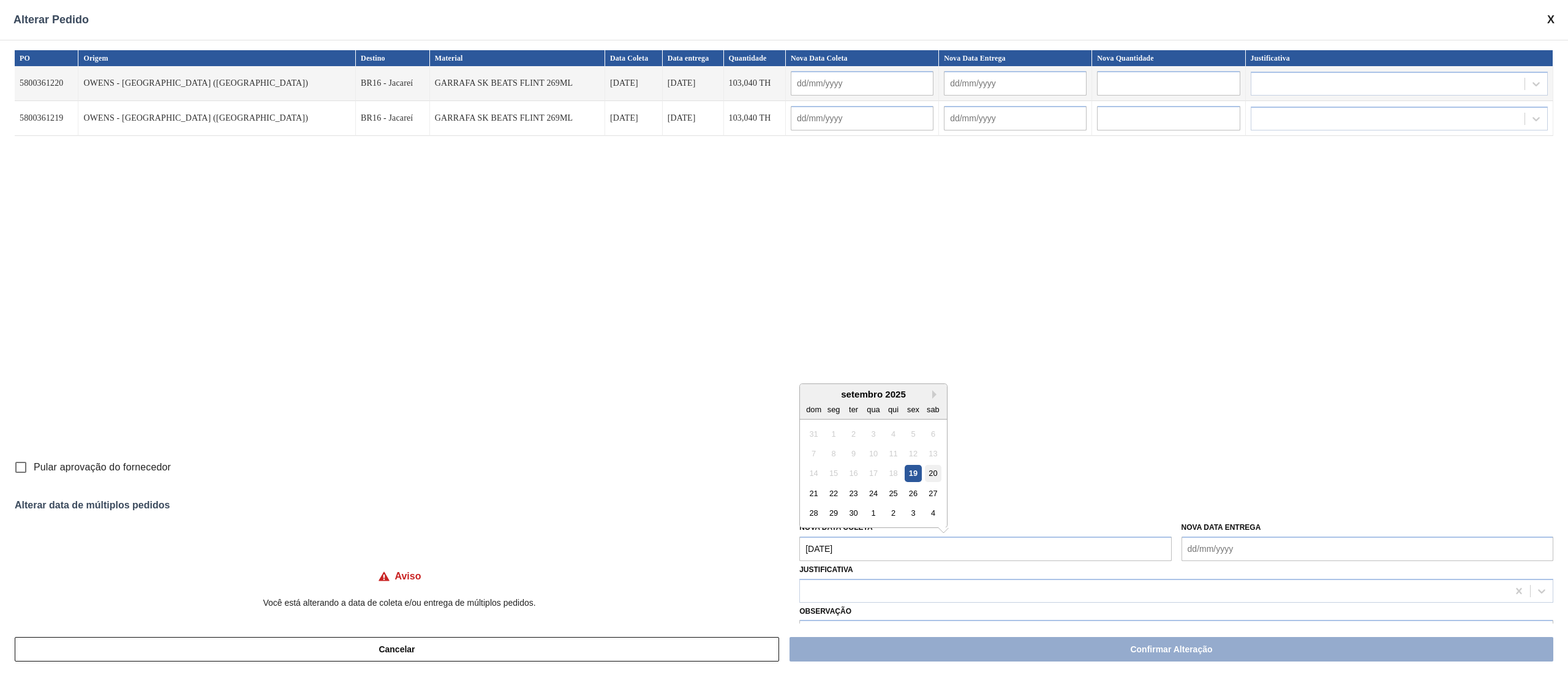
type input "[DATE]"
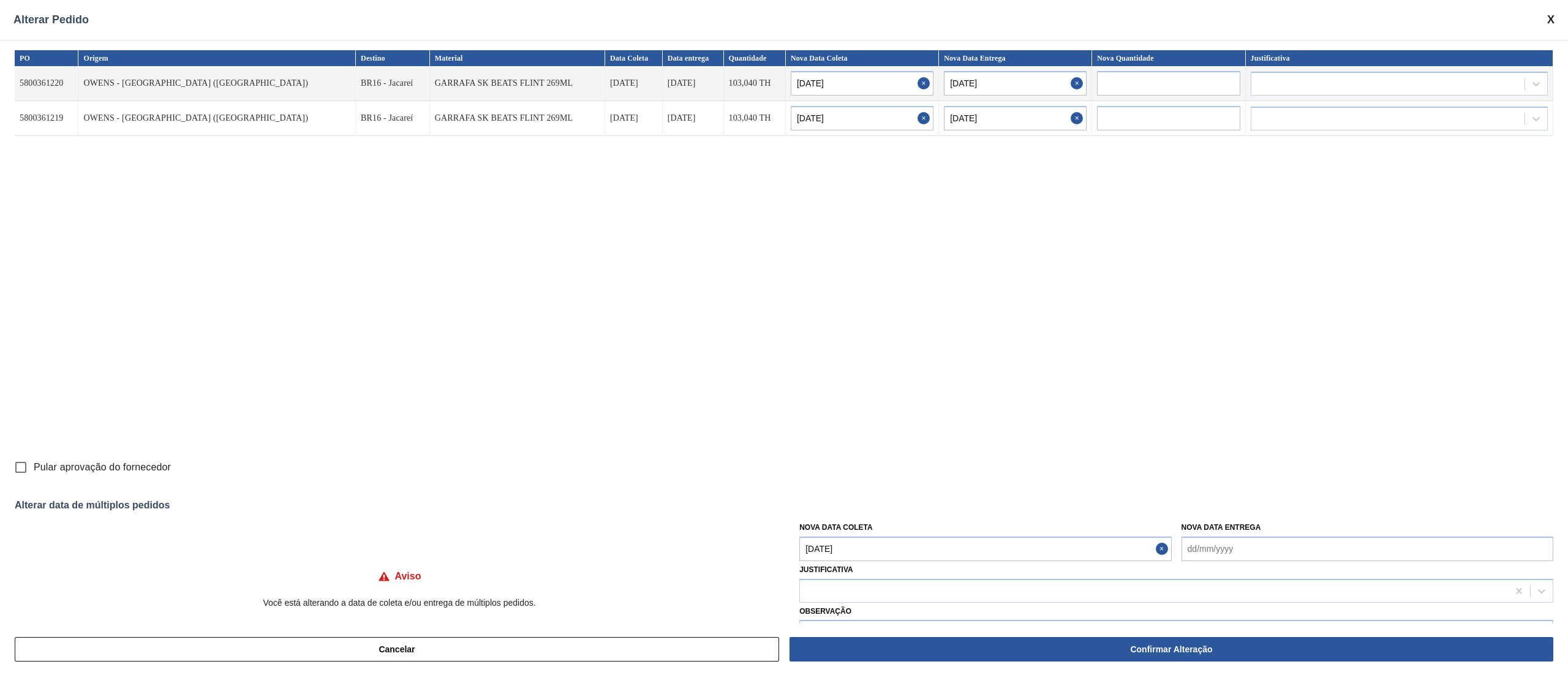
click at [1214, 551] on Entrega "Nova Data Entrega" at bounding box center [1367, 549] width 371 height 24
click at [957, 383] on div "PO Origem Destino Material Data Coleta Data entrega Quantidade Nova Data Coleta…" at bounding box center [784, 253] width 1539 height 405
click at [929, 583] on div at bounding box center [1154, 591] width 708 height 18
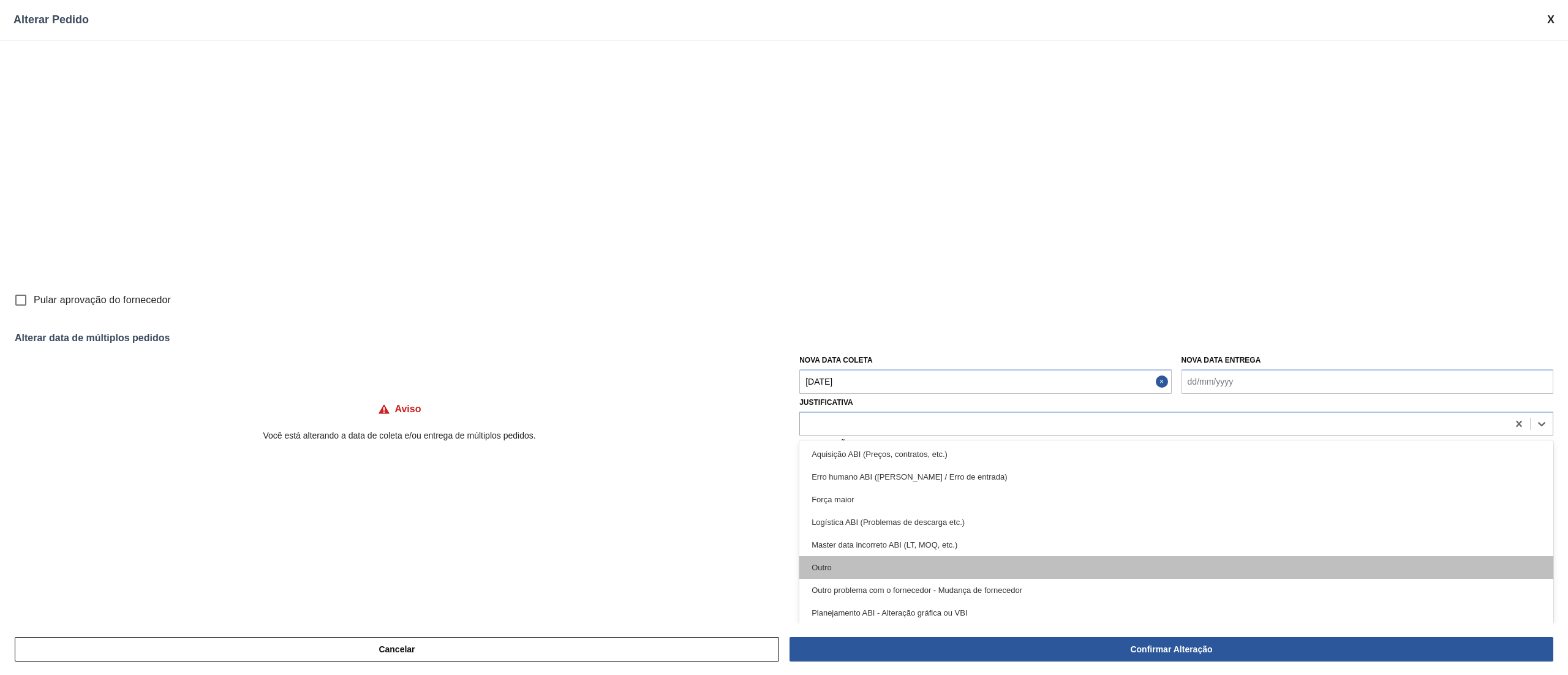
click at [917, 565] on div "Outro" at bounding box center [1176, 567] width 754 height 22
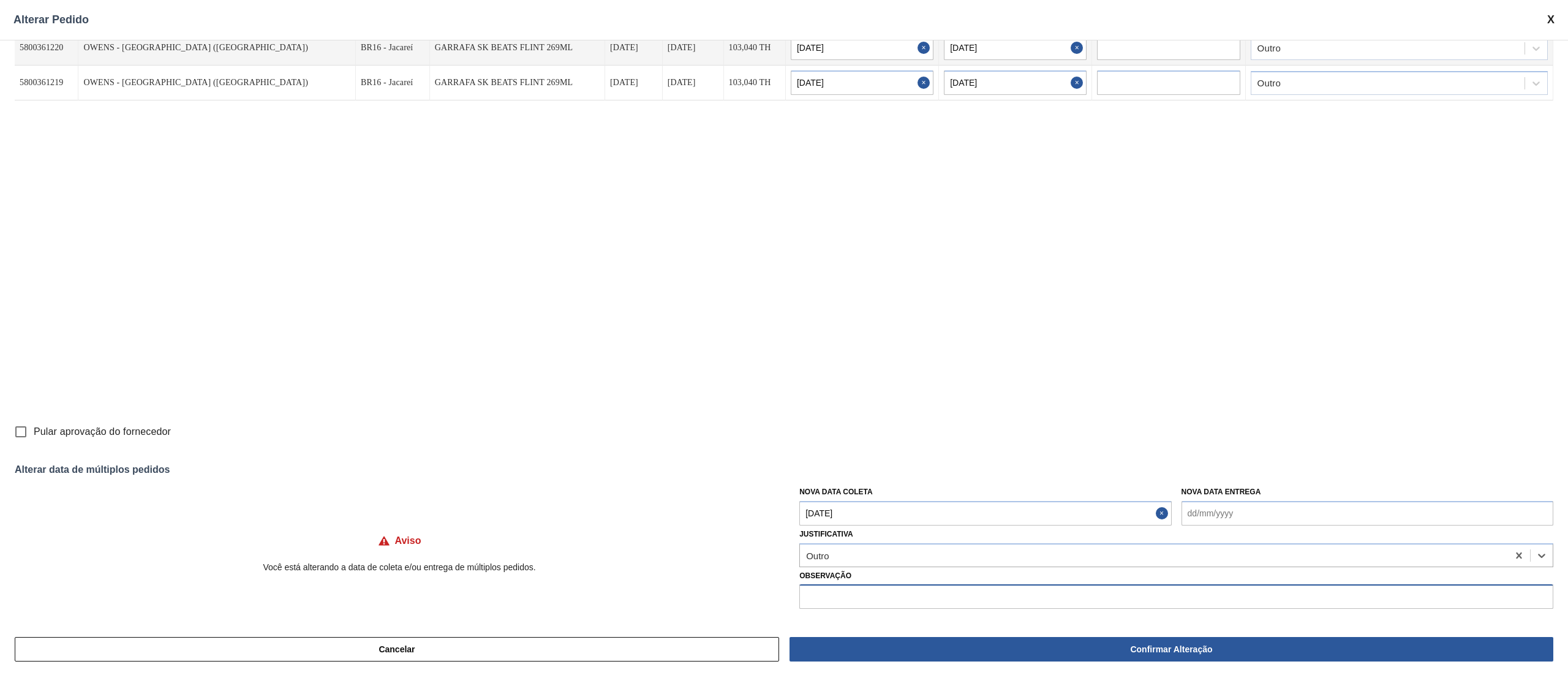
click at [908, 603] on input "text" at bounding box center [1176, 596] width 754 height 24
type input "ANTECIPAÇÃO"
click at [28, 436] on input "Pular aprovação do fornecedor" at bounding box center [20, 432] width 25 height 25
checkbox input "true"
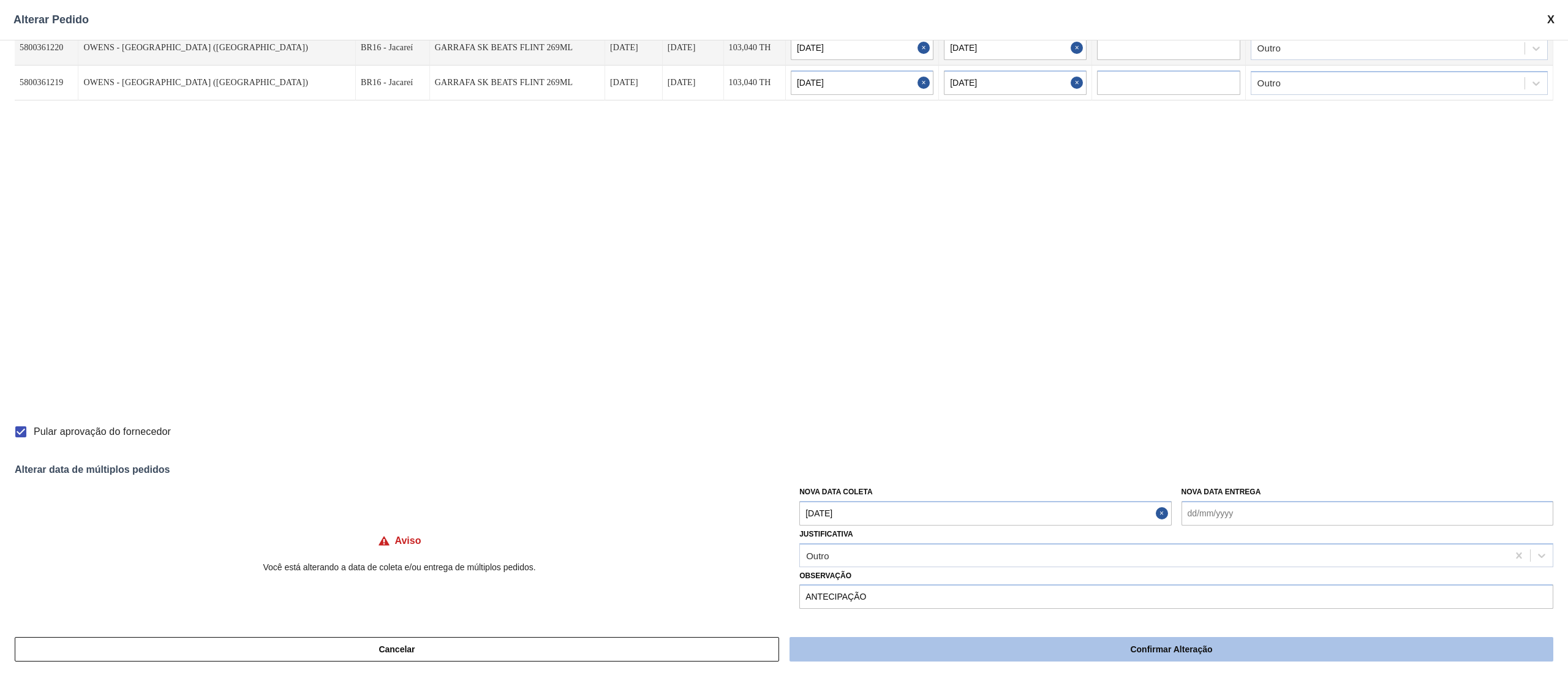
click at [843, 639] on button "Confirmar Alteração" at bounding box center [1171, 649] width 764 height 24
checkbox input "false"
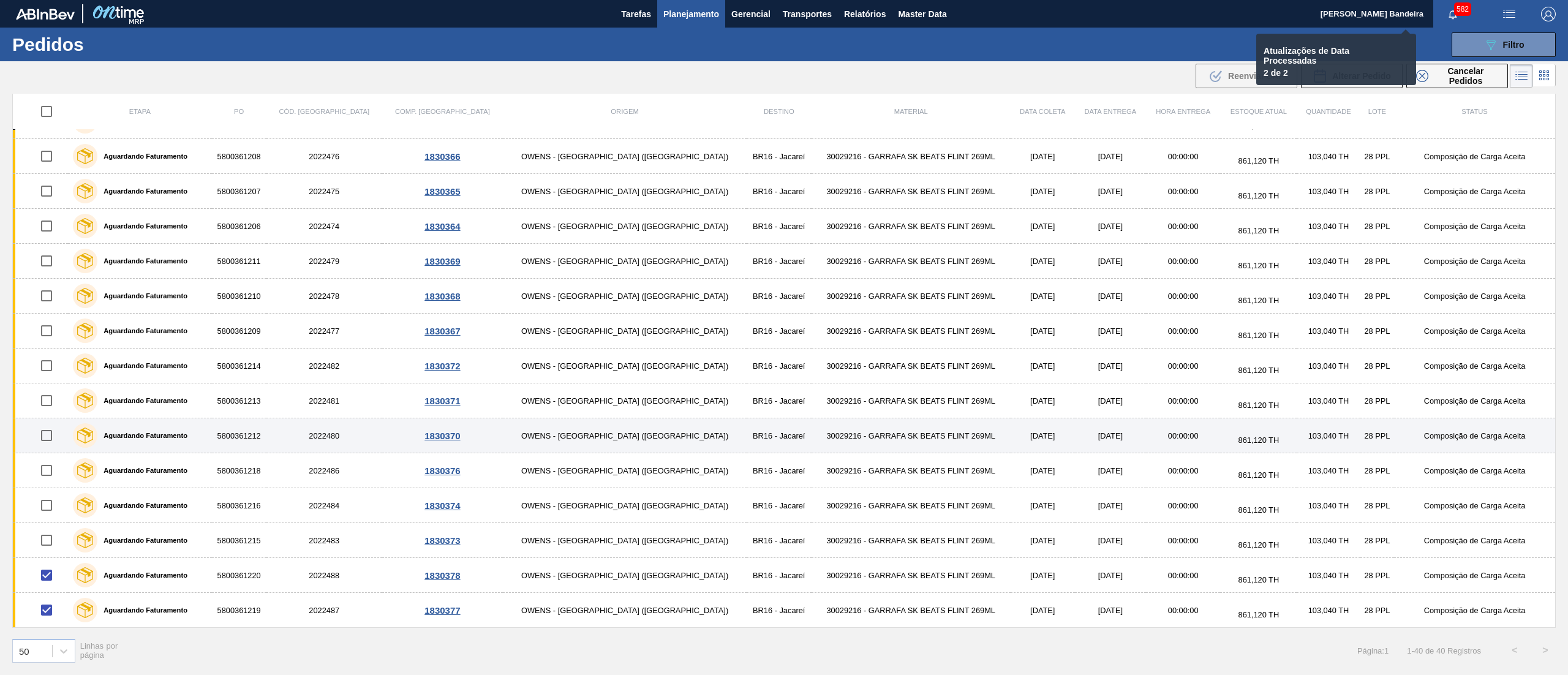
checkbox input "false"
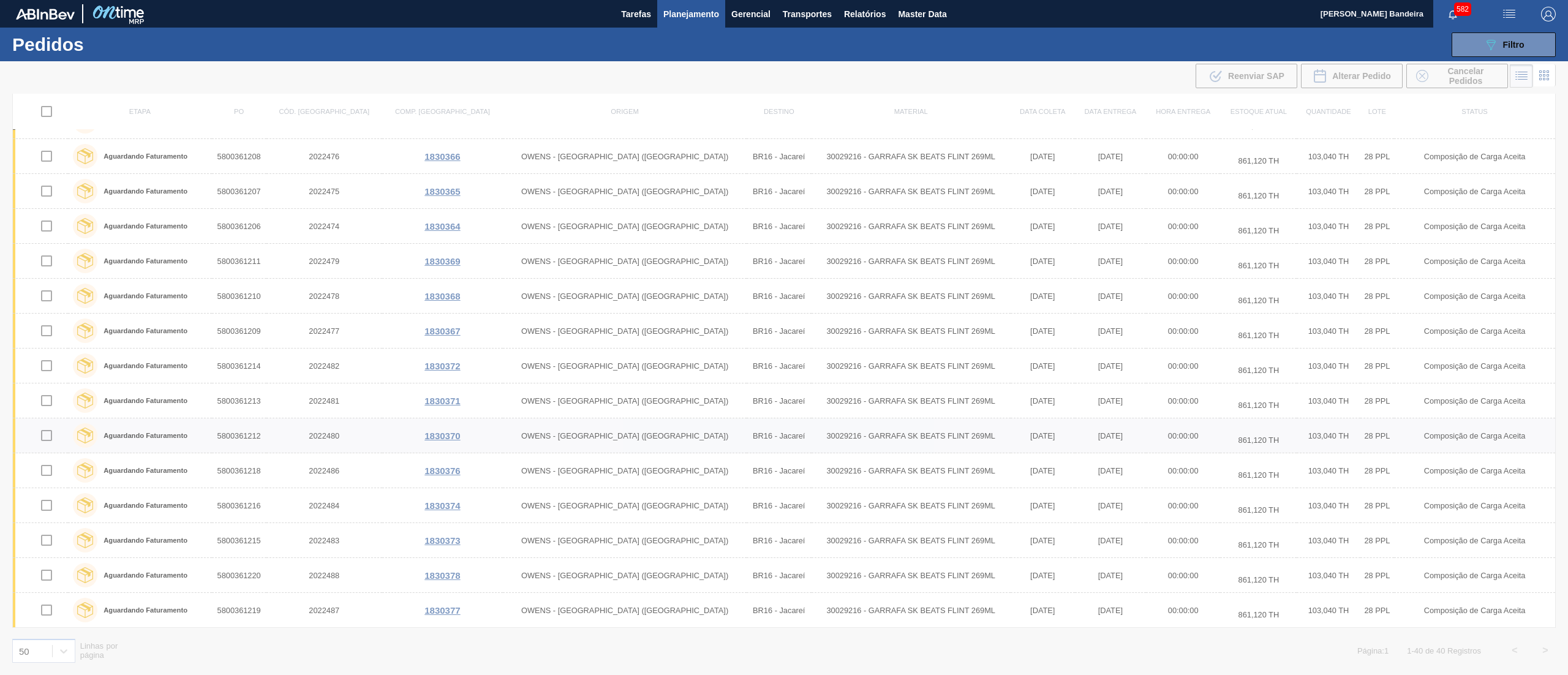
scroll to position [240, 0]
